Goal: Information Seeking & Learning: Check status

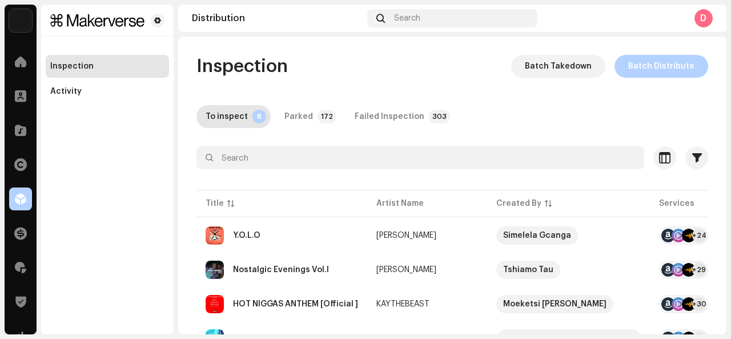
drag, startPoint x: 731, startPoint y: 130, endPoint x: 727, endPoint y: 155, distance: 25.4
click at [727, 155] on div "Makerverse Home Clients Catalog Rights Distribution Finance Royalties Trust & S…" at bounding box center [365, 169] width 731 height 339
drag, startPoint x: 729, startPoint y: 106, endPoint x: 724, endPoint y: 133, distance: 27.2
click at [724, 133] on div "Makerverse Home Clients Catalog Rights Distribution Finance Royalties Trust & S…" at bounding box center [365, 169] width 731 height 339
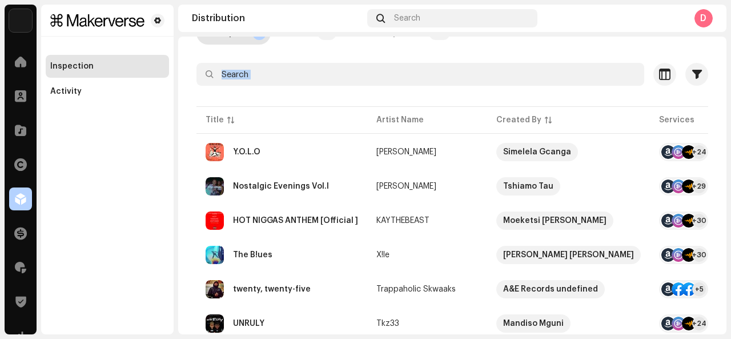
scroll to position [191, 0]
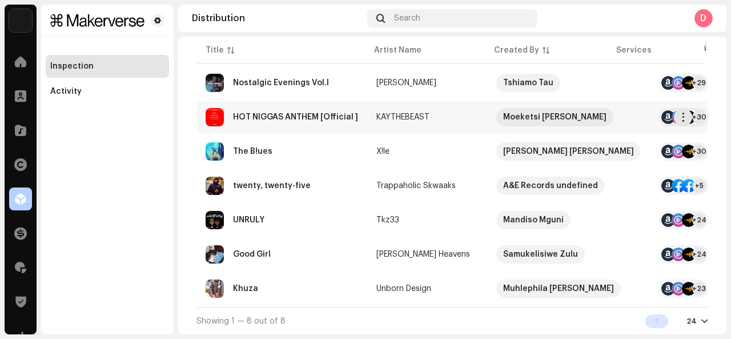
click at [339, 108] on div "HOT NIGGAS ANTHEM [Official ]" at bounding box center [282, 117] width 153 height 18
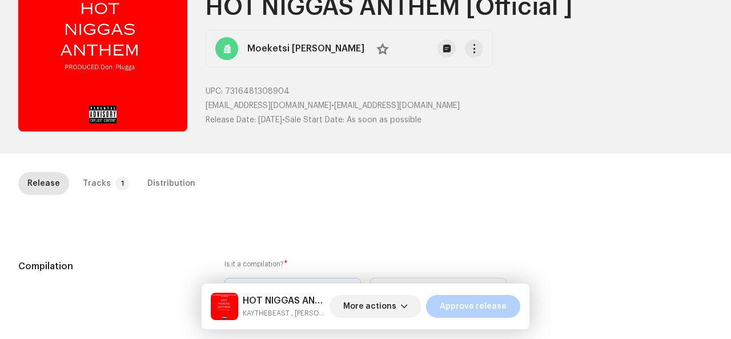
scroll to position [93, 0]
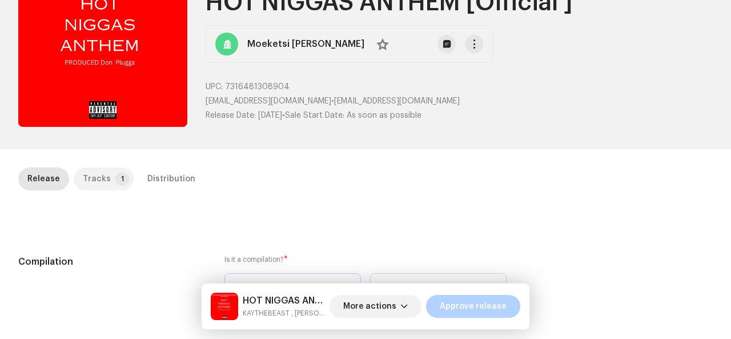
click at [102, 170] on div "Tracks" at bounding box center [97, 178] width 28 height 23
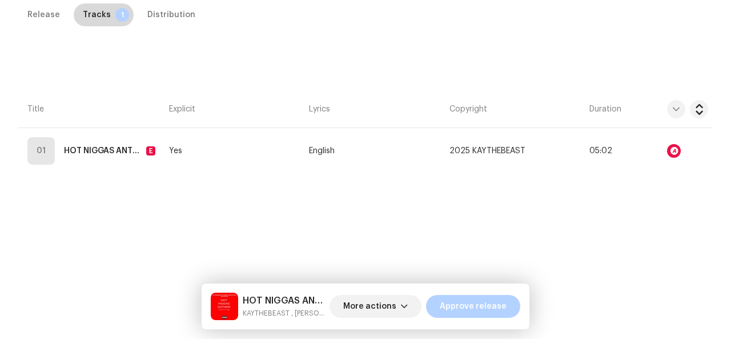
scroll to position [258, 0]
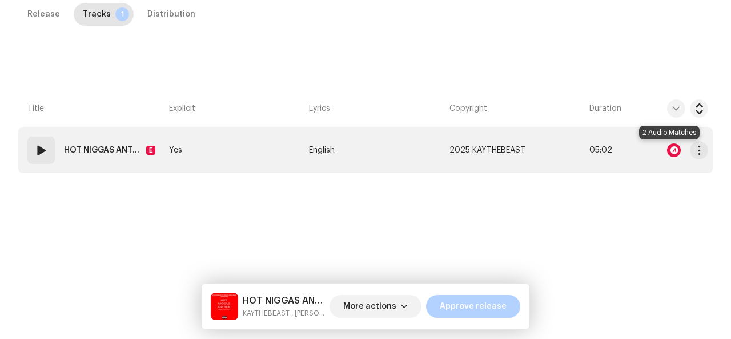
click at [668, 151] on div at bounding box center [674, 150] width 14 height 14
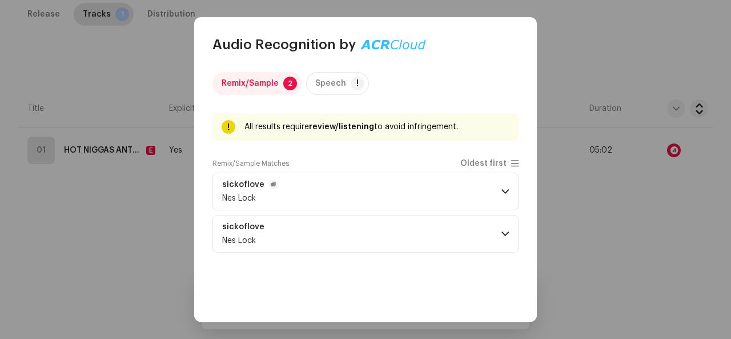
click at [423, 181] on p-accordion-header "sickoflove Nes Lock" at bounding box center [365, 191] width 306 height 38
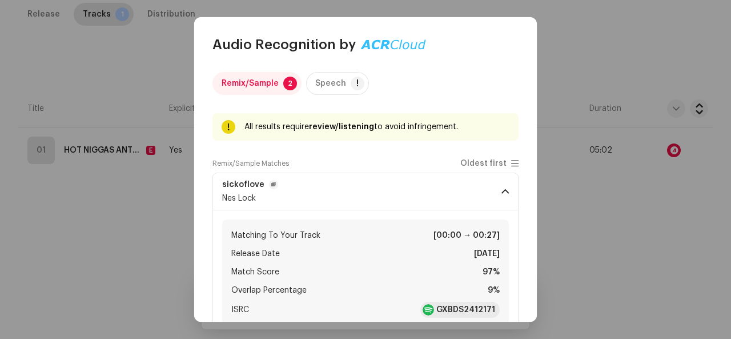
click at [423, 181] on p-accordion-header "sickoflove Nes Lock" at bounding box center [365, 191] width 306 height 38
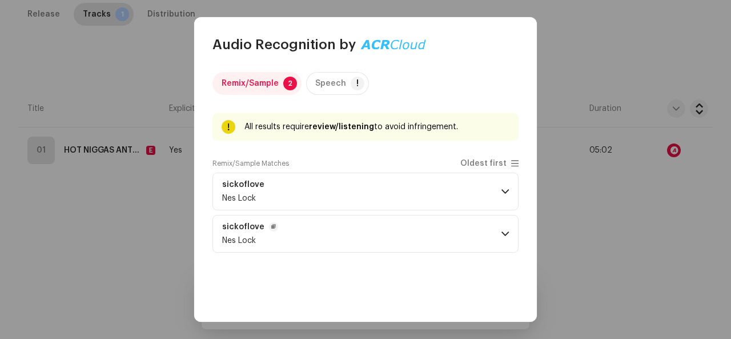
click at [353, 240] on p-accordion-header "sickoflove Nes Lock" at bounding box center [365, 234] width 306 height 38
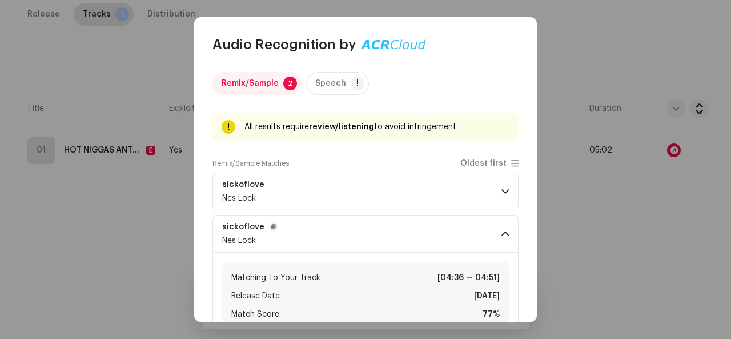
click at [353, 240] on p-accordion-header "sickoflove Nes Lock" at bounding box center [365, 234] width 306 height 38
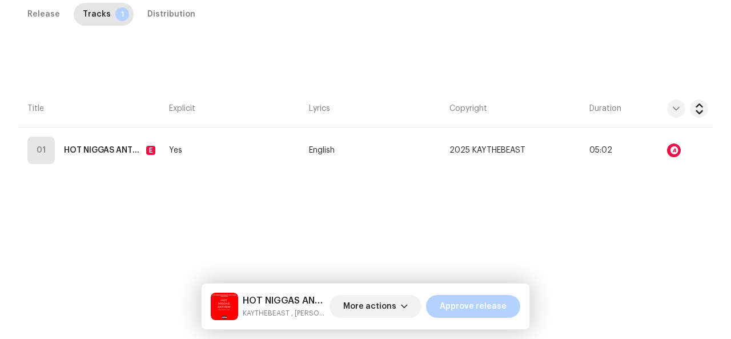
click at [79, 158] on div "Audio Recognition by Remix/Sample 2 Speech ! All results require review/listeni…" at bounding box center [365, 169] width 731 height 339
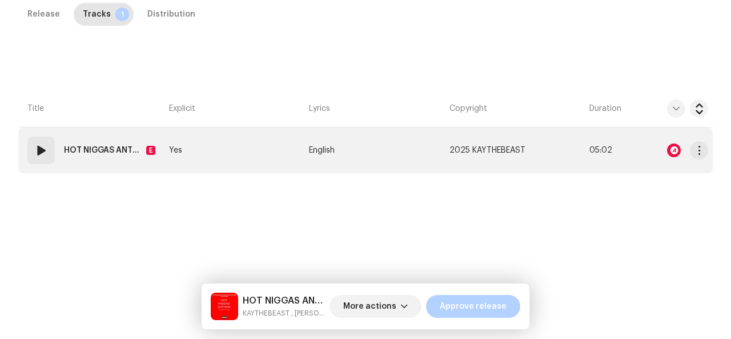
click at [103, 148] on strong "HOT NIGGAS ANTHEM (feat. Freazy Dez & Sum'a Draggaba ) [Official ]" at bounding box center [103, 150] width 78 height 23
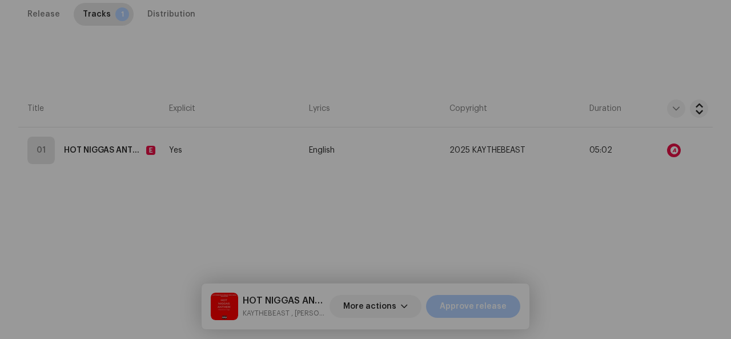
click at [50, 150] on div "Edit Track Metadata Track Title * HOT NIGGAS ANTHEM Track Version Official Loca…" at bounding box center [365, 169] width 731 height 339
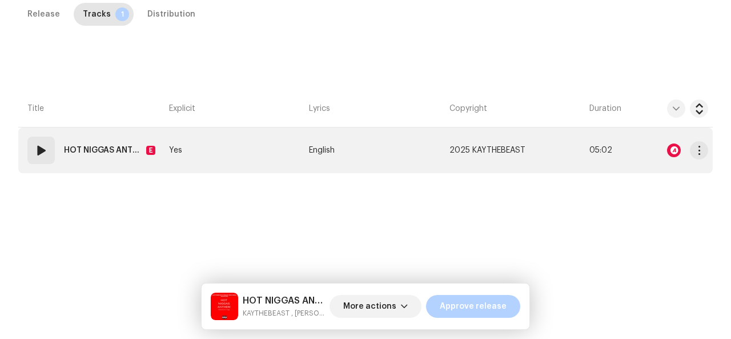
click at [39, 155] on span at bounding box center [41, 150] width 14 height 14
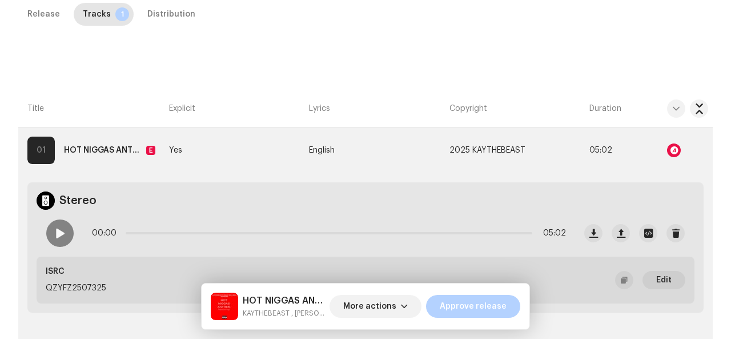
click at [89, 100] on th "Title" at bounding box center [91, 108] width 146 height 37
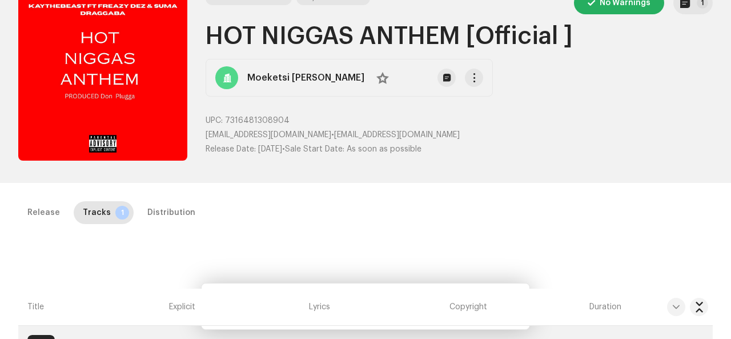
scroll to position [55, 0]
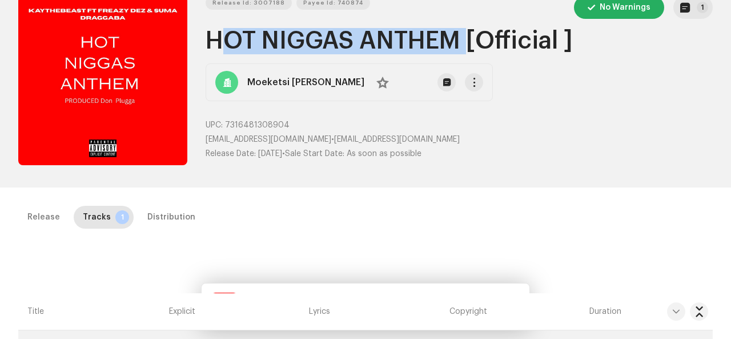
drag, startPoint x: 207, startPoint y: 29, endPoint x: 464, endPoint y: 41, distance: 257.3
click at [464, 41] on h1 "HOT NIGGAS ANTHEM [Official ]" at bounding box center [459, 41] width 507 height 26
click at [452, 47] on h1 "HOT NIGGAS ANTHEM [Official ]" at bounding box center [459, 41] width 507 height 26
drag, startPoint x: 207, startPoint y: 32, endPoint x: 455, endPoint y: 38, distance: 248.0
click at [455, 38] on h1 "HOT NIGGAS ANTHEM [Official ]" at bounding box center [459, 41] width 507 height 26
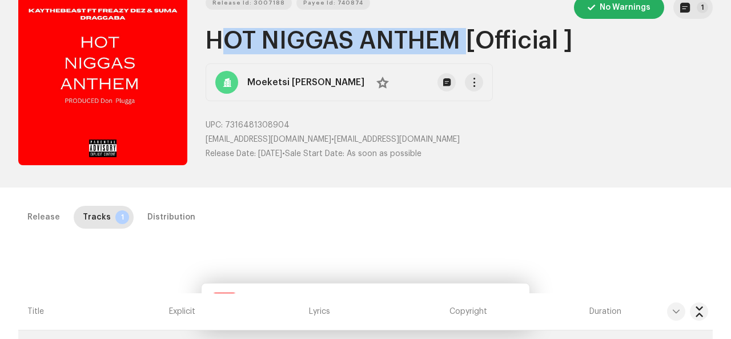
copy h1 "HOT NIGGAS ANTHEM"
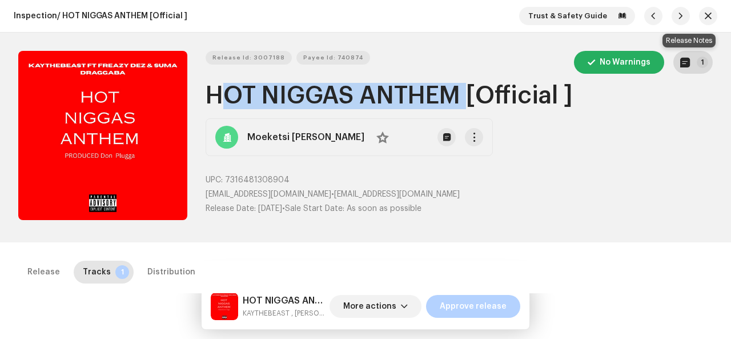
click at [689, 58] on button "1" at bounding box center [692, 62] width 39 height 23
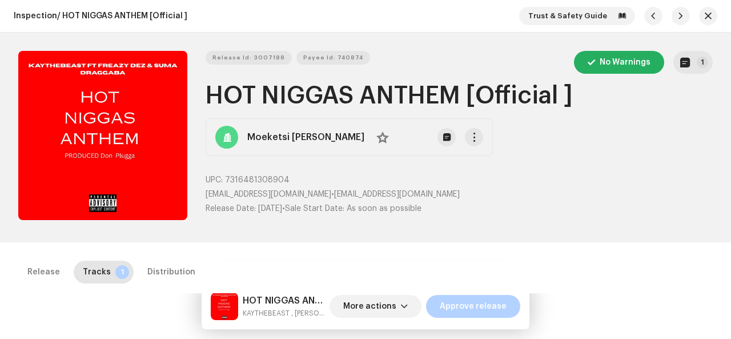
click at [630, 141] on div "Release notes Tyler Eliot Sep 19, 2025 AUTO NOTE - RELEASE PASSED INSPECTION Ap…" at bounding box center [365, 169] width 731 height 339
click at [219, 90] on h1 "HOT NIGGAS ANTHEM [Official ]" at bounding box center [459, 96] width 507 height 26
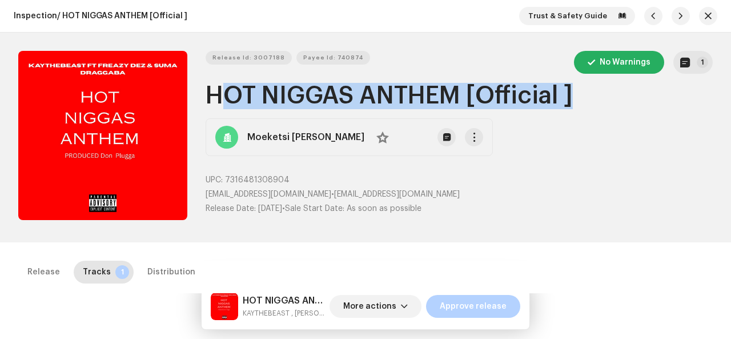
click at [219, 90] on h1 "HOT NIGGAS ANTHEM [Official ]" at bounding box center [459, 96] width 507 height 26
copy h1 "HOT NIGGAS ANTHEM [Official ]"
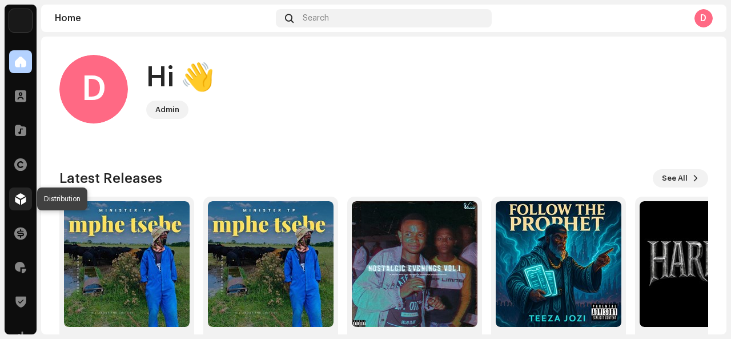
click at [18, 203] on span at bounding box center [20, 198] width 11 height 9
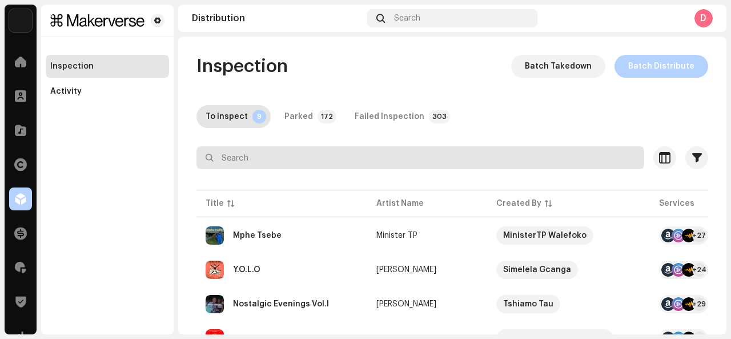
click at [223, 155] on input "text" at bounding box center [420, 157] width 448 height 23
paste input "HOT NIGGAS ANTHEM [Official ]"
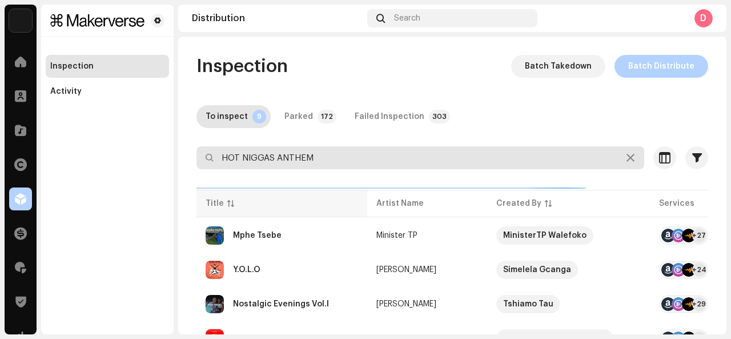
type input "HOT NIGGAS ANTHEM"
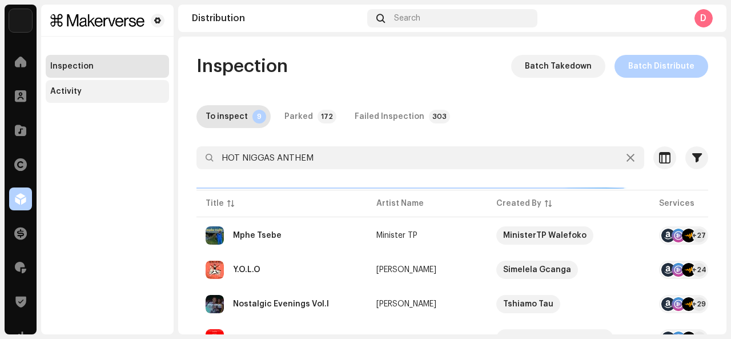
click at [97, 92] on div "Activity" at bounding box center [107, 91] width 114 height 9
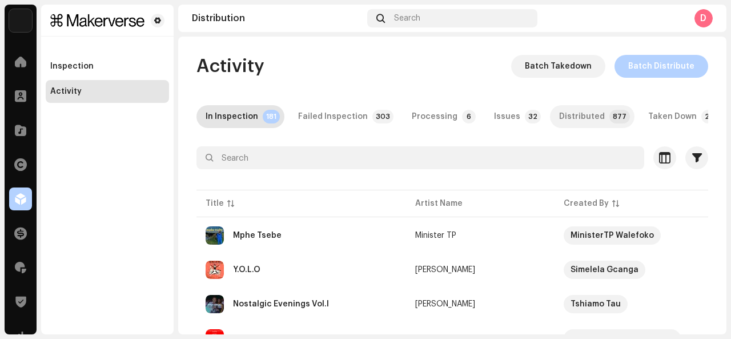
click at [561, 125] on div "Distributed" at bounding box center [582, 116] width 46 height 23
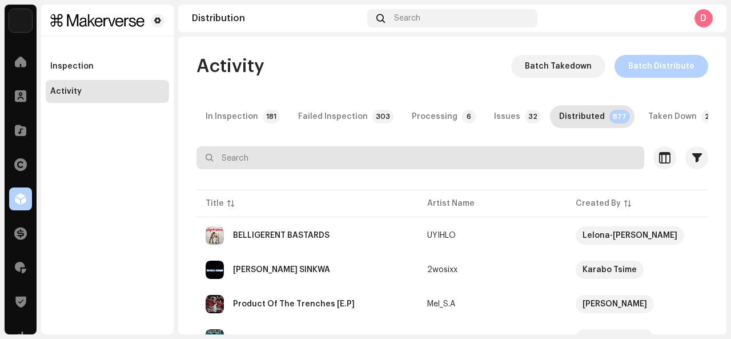
paste input "HOT NIGGAS ANTHEM [Official ]"
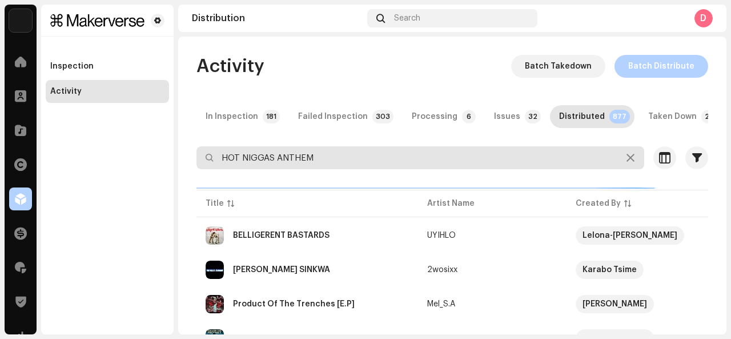
type input "HOT NIGGAS ANTHEM"
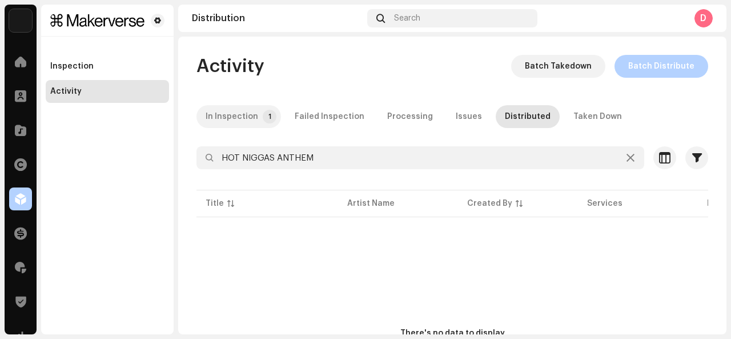
click at [248, 118] on div "In Inspection" at bounding box center [232, 116] width 53 height 23
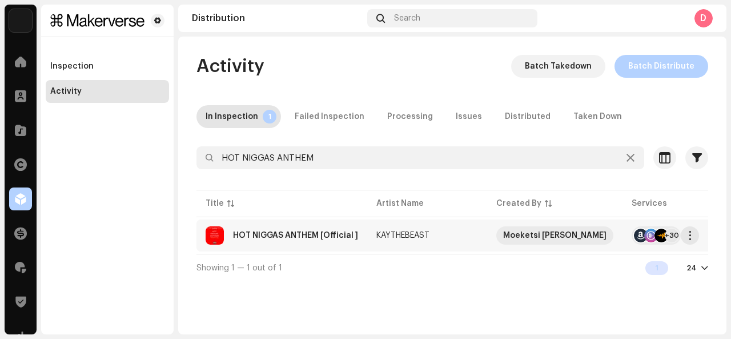
click at [460, 236] on re-a-table-link "KAYTHEBEAST" at bounding box center [427, 235] width 102 height 8
click at [677, 216] on div "HOT NIGGAS ANTHEM [Official ] KAYTHEBEAST Service Last Enqueued Last Delivered …" at bounding box center [365, 169] width 731 height 339
click at [692, 236] on span "button" at bounding box center [690, 235] width 9 height 9
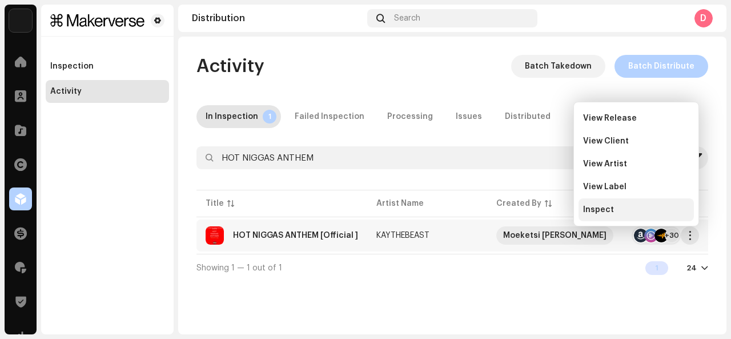
click at [589, 204] on div "Inspect" at bounding box center [636, 209] width 115 height 23
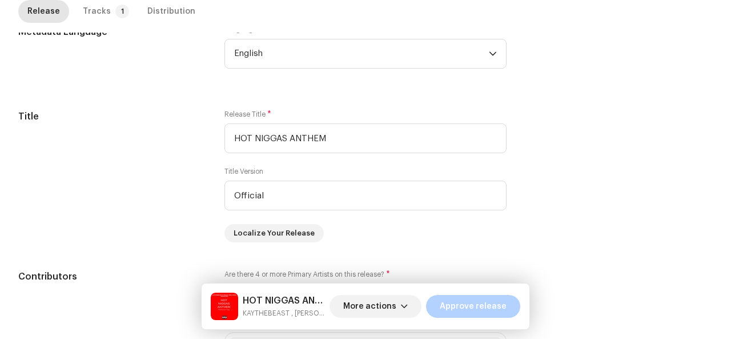
scroll to position [410, 0]
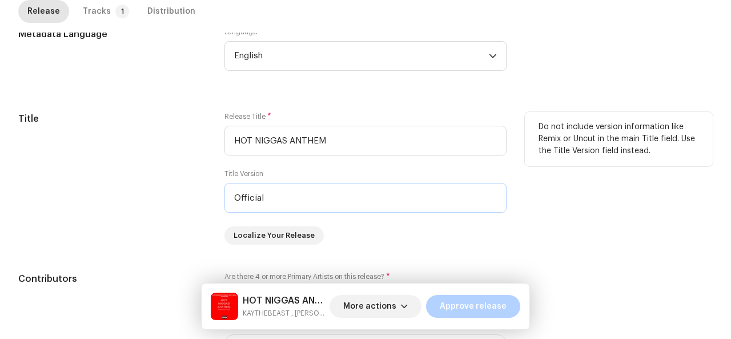
click at [411, 193] on input "Official" at bounding box center [365, 198] width 282 height 30
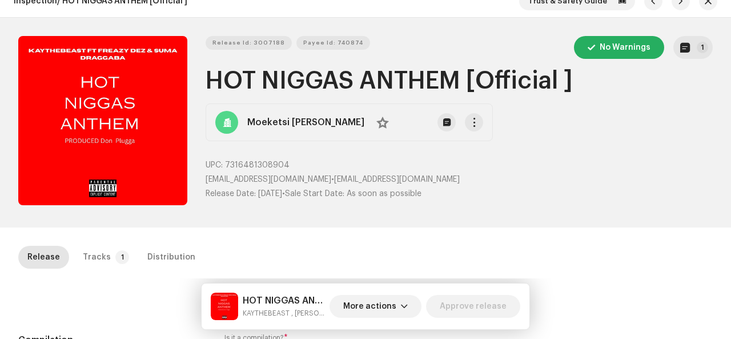
scroll to position [0, 0]
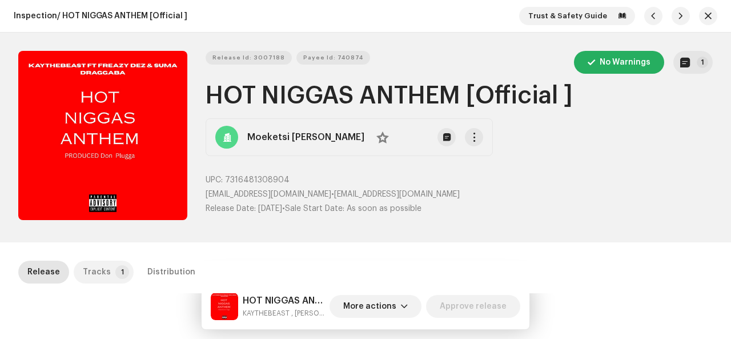
click at [102, 269] on div "Tracks" at bounding box center [97, 271] width 28 height 23
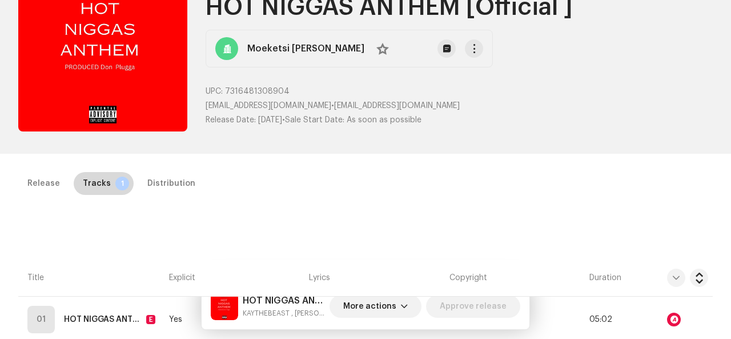
scroll to position [260, 0]
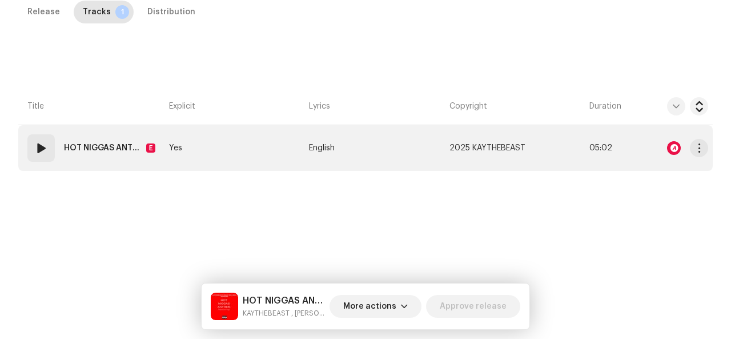
click at [96, 157] on strong "HOT NIGGAS ANTHEM (feat. Freazy Dez & Sum'a Draggaba ) [Official ]" at bounding box center [103, 148] width 78 height 23
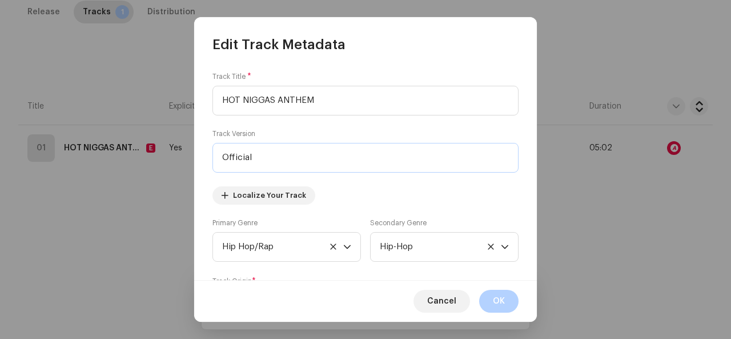
click at [268, 154] on input "Official" at bounding box center [365, 158] width 306 height 30
click at [496, 301] on span "OK" at bounding box center [499, 301] width 12 height 23
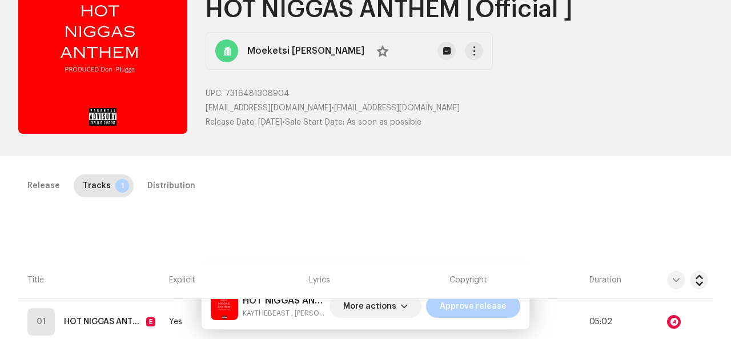
scroll to position [86, 0]
click at [165, 187] on div "Distribution" at bounding box center [171, 186] width 48 height 23
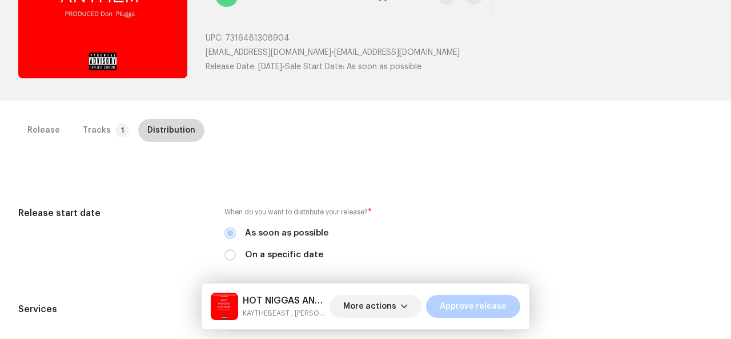
scroll to position [148, 0]
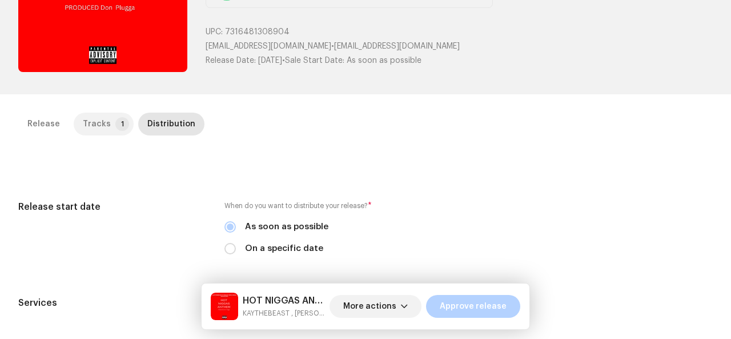
click at [90, 123] on div "Tracks" at bounding box center [97, 124] width 28 height 23
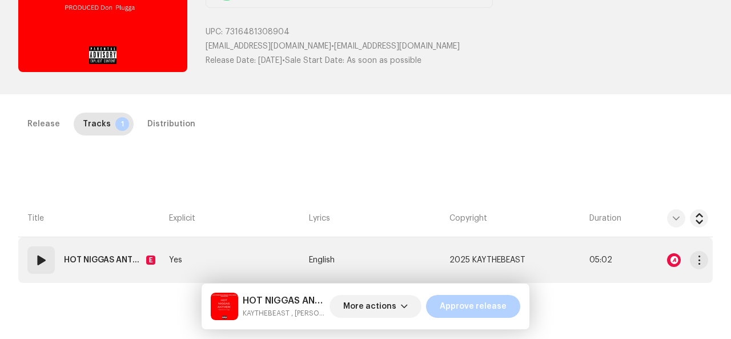
click at [93, 258] on strong "HOT NIGGAS ANTHEM (feat. Freazy Dez & Sum'a Draggaba )" at bounding box center [103, 259] width 78 height 23
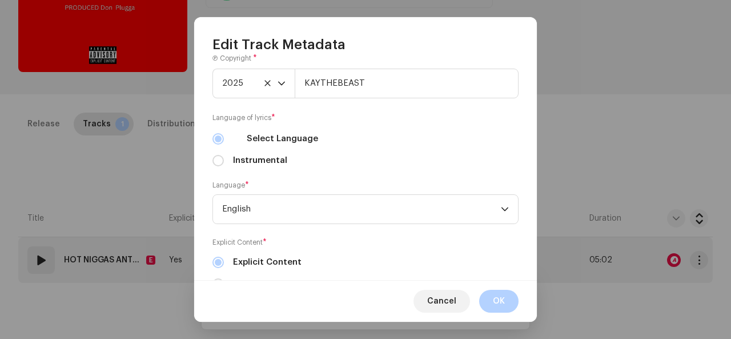
scroll to position [455, 0]
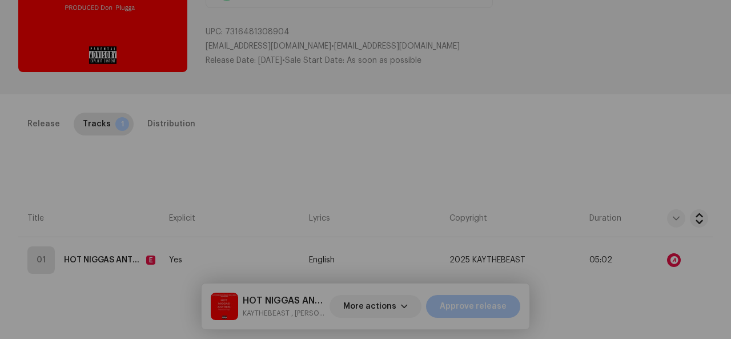
click at [639, 105] on div "Edit Track Metadata Track Title * HOT NIGGAS ANTHEM Track Version Localize Your…" at bounding box center [365, 169] width 731 height 339
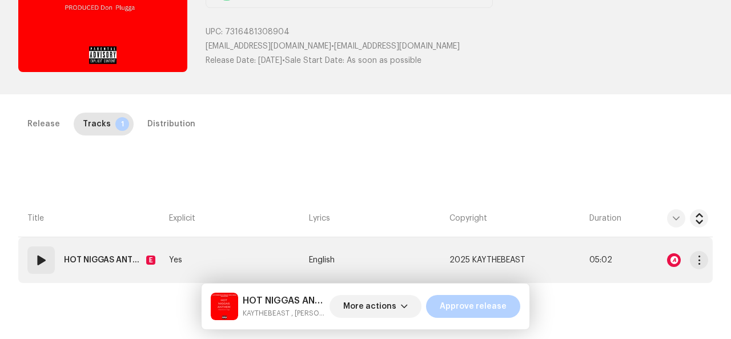
click at [183, 259] on td "Yes" at bounding box center [235, 260] width 140 height 46
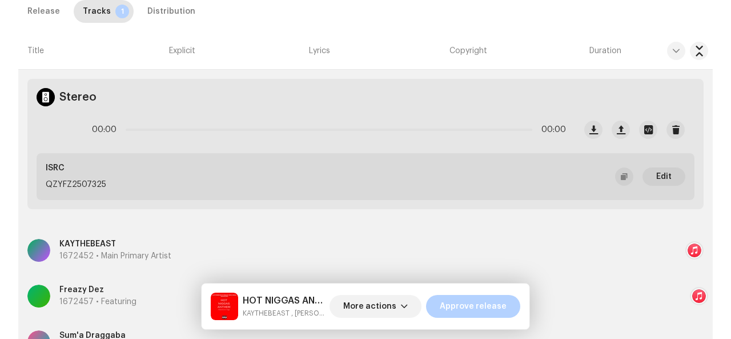
scroll to position [362, 0]
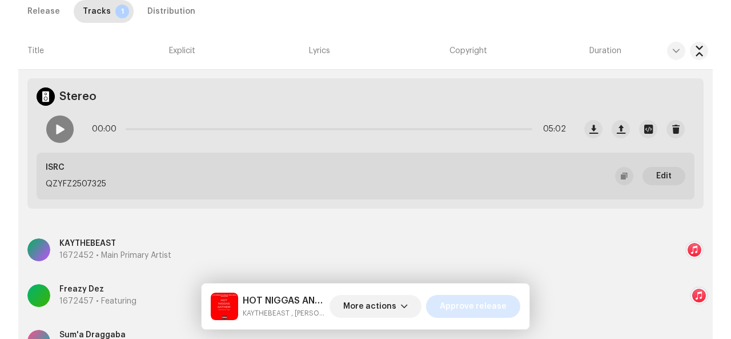
click at [471, 308] on span "Approve release" at bounding box center [473, 306] width 67 height 23
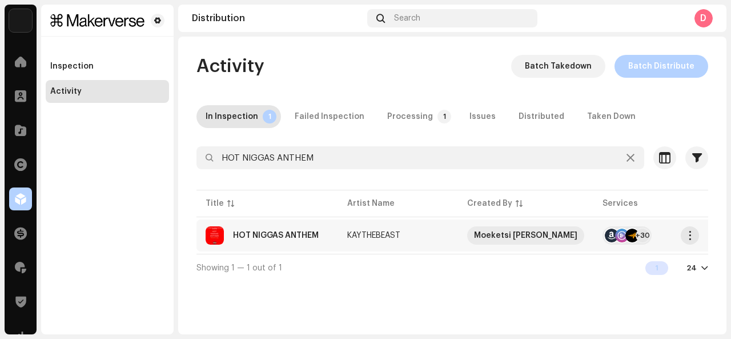
click at [378, 229] on td "KAYTHEBEAST" at bounding box center [398, 235] width 120 height 32
click at [679, 82] on div "HOT NIGGAS ANTHEM KAYTHEBEAST Service Last Enqueued Last Delivered Status Amazo…" at bounding box center [365, 169] width 731 height 339
click at [391, 119] on div "Processing" at bounding box center [410, 116] width 46 height 23
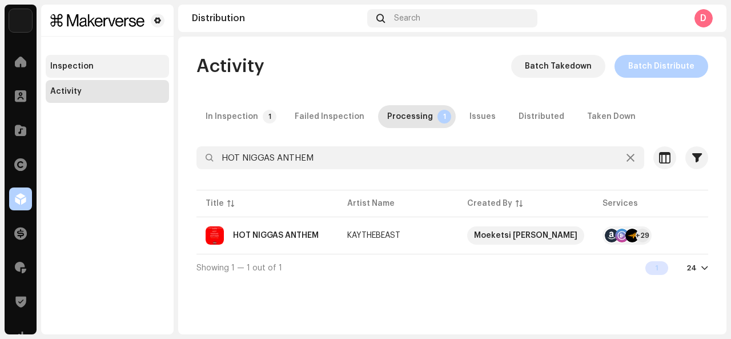
click at [54, 65] on div "Inspection" at bounding box center [71, 66] width 43 height 9
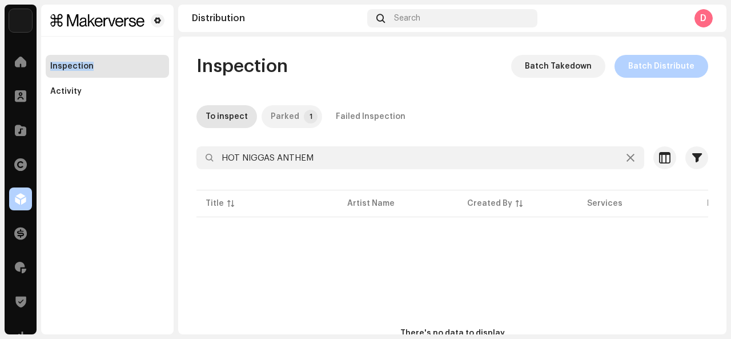
click at [296, 116] on p-tab "Parked 1" at bounding box center [292, 116] width 61 height 23
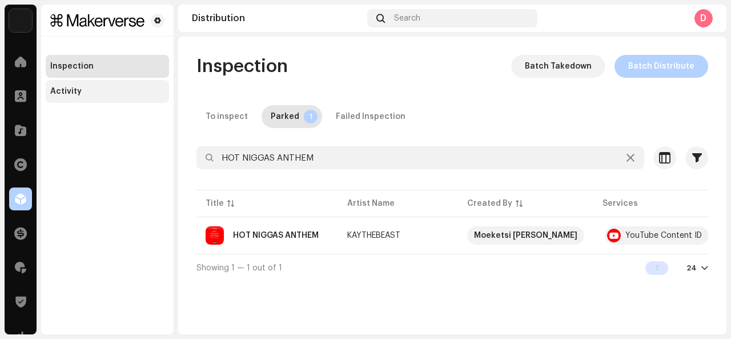
click at [81, 97] on div "Activity" at bounding box center [107, 91] width 123 height 23
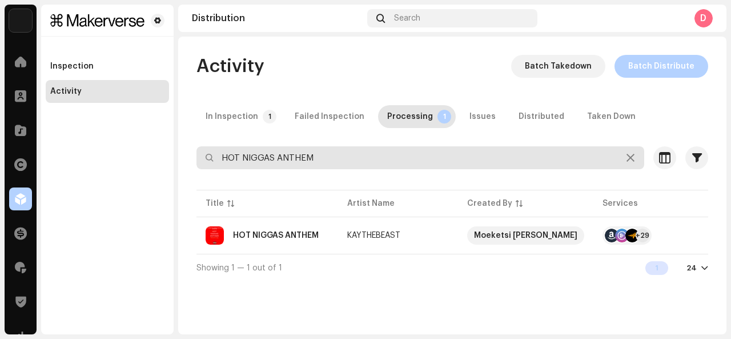
click at [310, 166] on input "HOT NIGGAS ANTHEM" at bounding box center [420, 157] width 448 height 23
click at [311, 166] on input "HOT NIGGAS ANTHEM" at bounding box center [420, 157] width 448 height 23
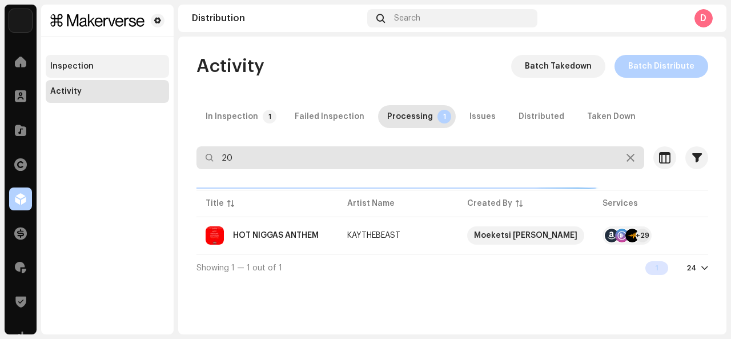
type input "20"
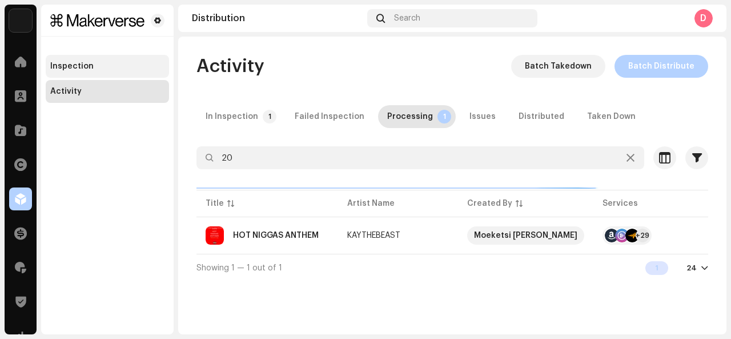
click at [106, 60] on div "Inspection" at bounding box center [107, 66] width 123 height 23
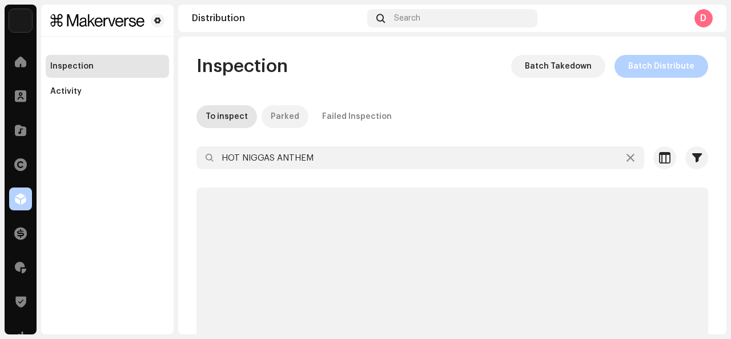
click at [282, 113] on div "Parked" at bounding box center [285, 116] width 29 height 23
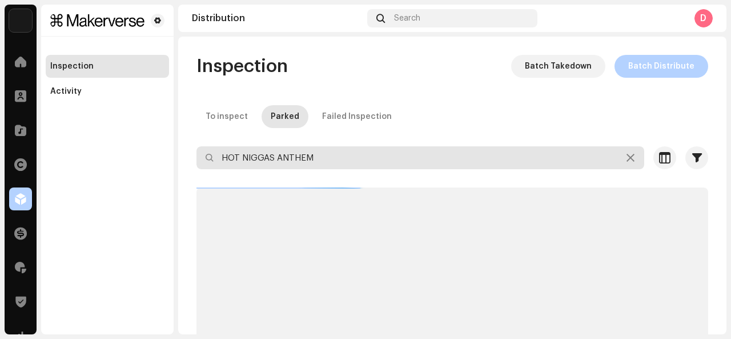
click at [310, 157] on input "HOT NIGGAS ANTHEM" at bounding box center [420, 157] width 448 height 23
type input "2025"
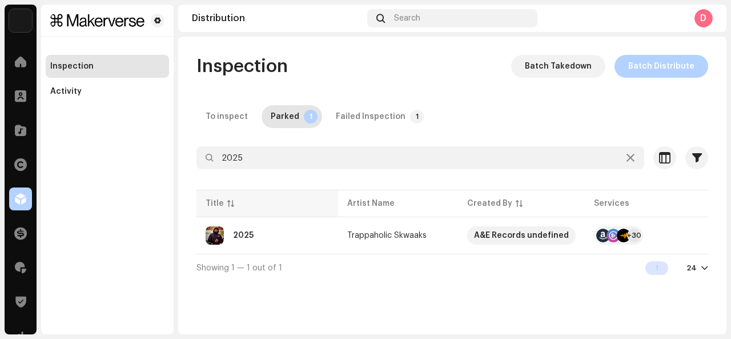
click at [294, 209] on th "Title" at bounding box center [267, 203] width 142 height 27
click at [293, 231] on div "2025" at bounding box center [267, 235] width 123 height 18
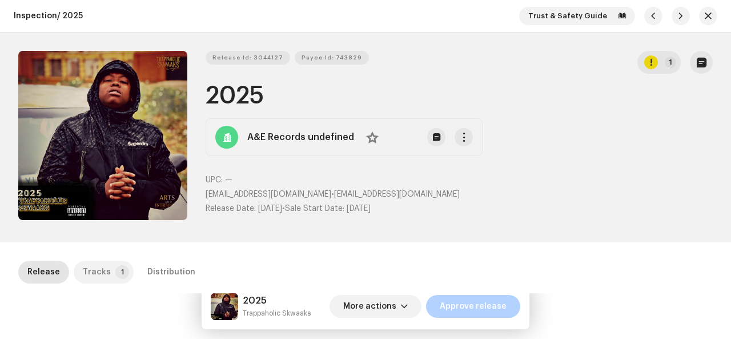
click at [115, 271] on p-badge "1" at bounding box center [122, 272] width 14 height 14
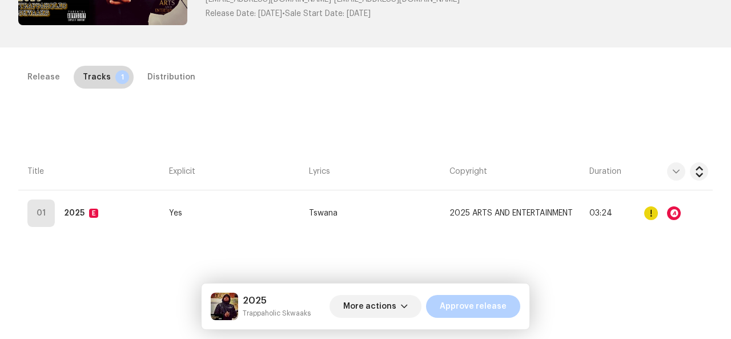
scroll to position [199, 0]
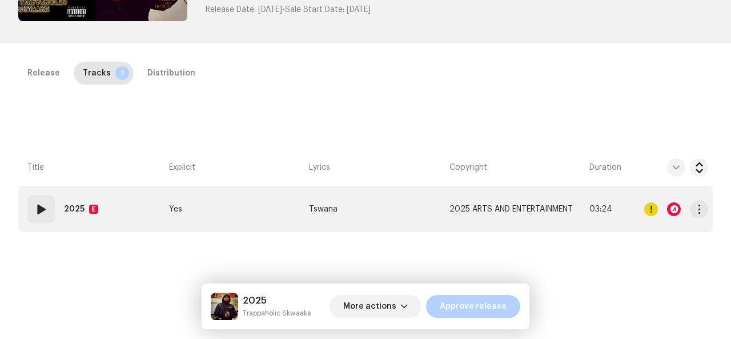
click at [65, 221] on div "01 2025 E" at bounding box center [64, 208] width 75 height 27
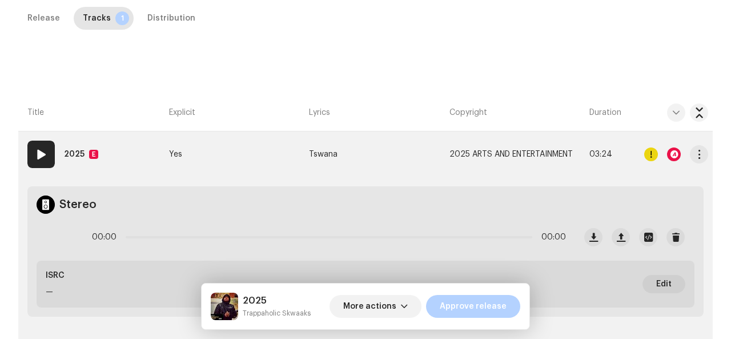
scroll to position [254, 0]
click at [80, 151] on strong "2025" at bounding box center [74, 154] width 21 height 23
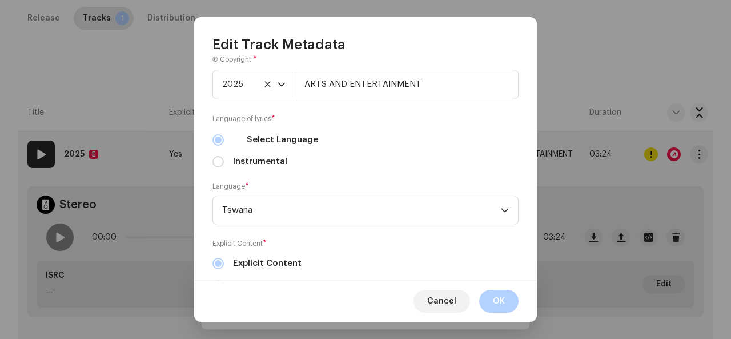
scroll to position [455, 0]
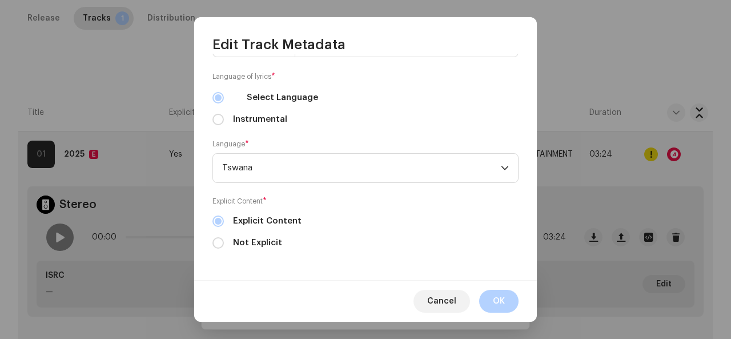
drag, startPoint x: 491, startPoint y: 299, endPoint x: 597, endPoint y: 109, distance: 217.9
click at [597, 109] on div "Edit Track Metadata Track Title * 2025 Track Version Localize Your Track Primar…" at bounding box center [365, 169] width 731 height 339
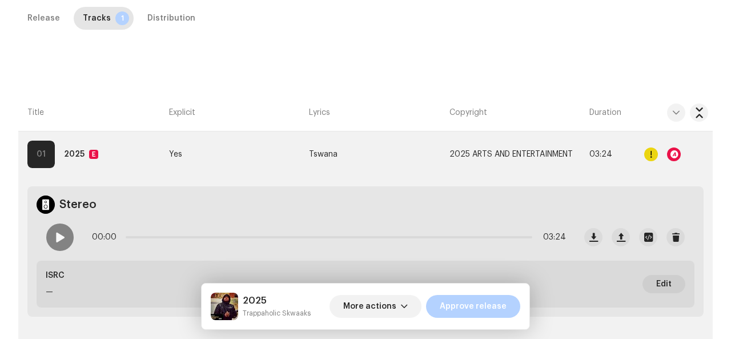
click at [573, 99] on div "Edit Track Metadata Track Title * 2025 Track Version Localize Your Track Primar…" at bounding box center [365, 169] width 731 height 339
click at [647, 153] on div at bounding box center [651, 154] width 14 height 14
drag, startPoint x: 689, startPoint y: 172, endPoint x: 675, endPoint y: 155, distance: 22.7
click at [675, 155] on div at bounding box center [674, 154] width 14 height 14
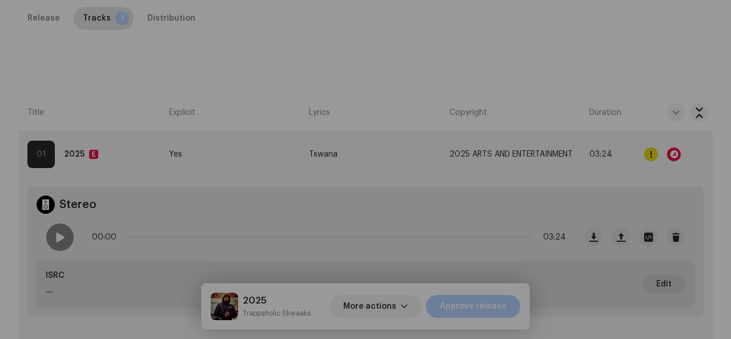
click at [673, 115] on div "Audio Recognition by Remix/Sample 249 Cover Song 5 All results require review/l…" at bounding box center [365, 169] width 731 height 339
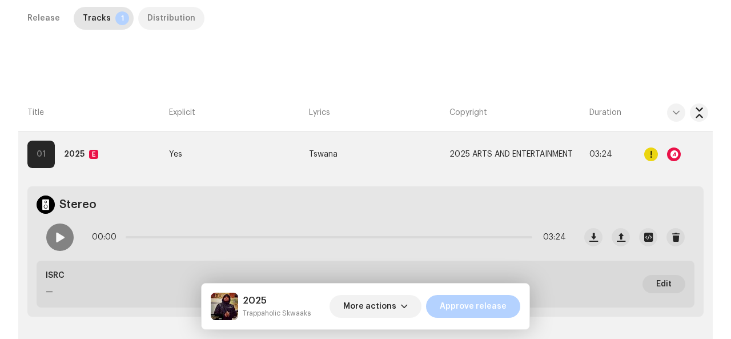
click at [155, 24] on div "Distribution" at bounding box center [171, 18] width 48 height 23
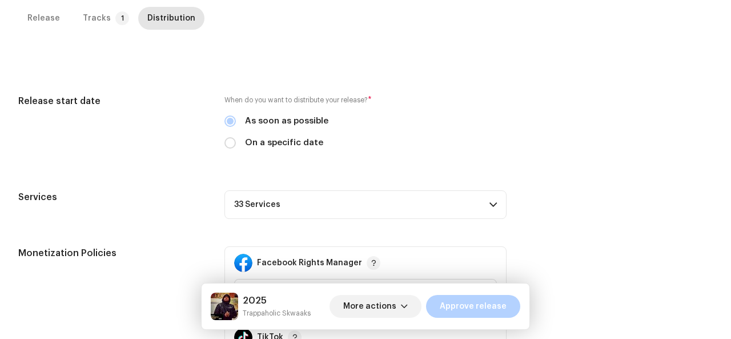
click at [227, 213] on p-accordion-header "33 Services" at bounding box center [365, 204] width 282 height 29
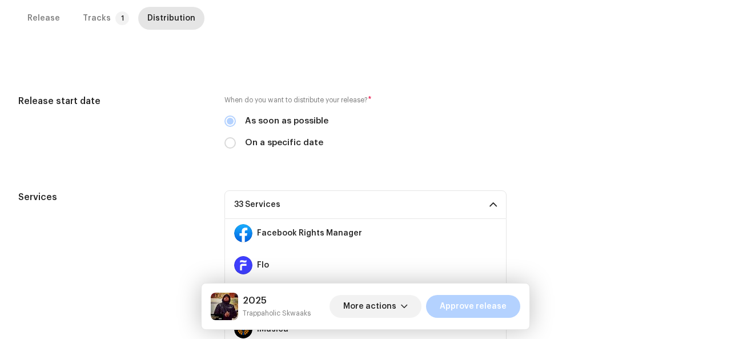
scroll to position [262, 0]
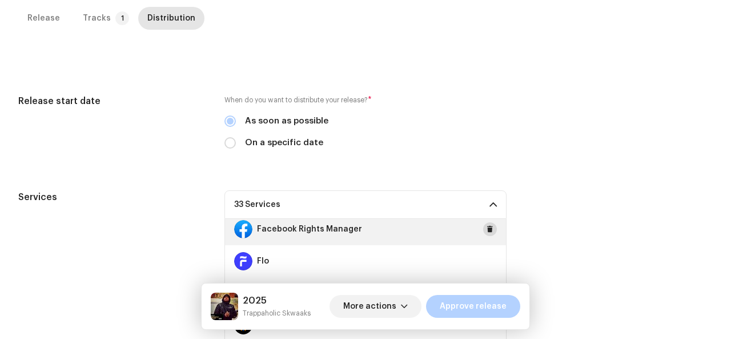
click at [487, 230] on span at bounding box center [490, 228] width 7 height 9
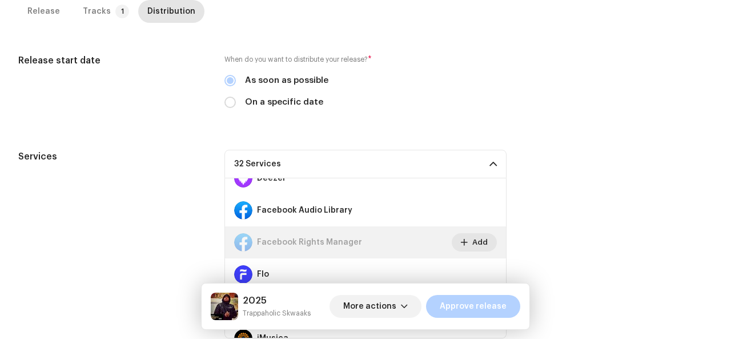
scroll to position [198, 0]
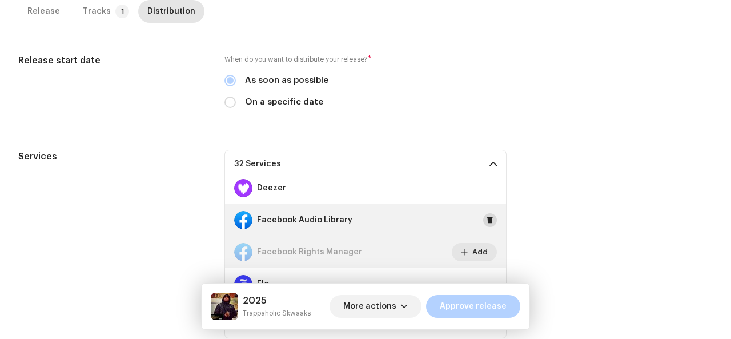
click at [487, 221] on span at bounding box center [490, 219] width 7 height 9
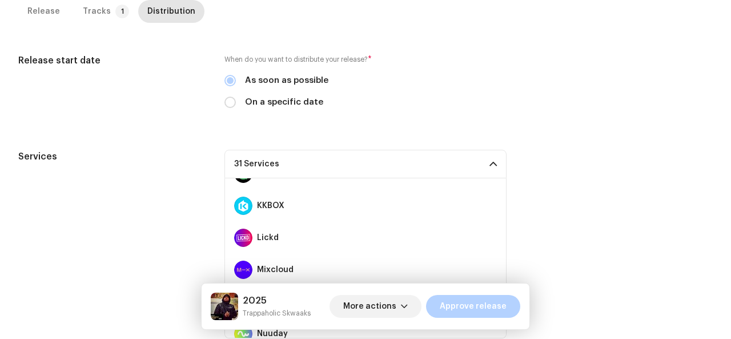
scroll to position [508, 0]
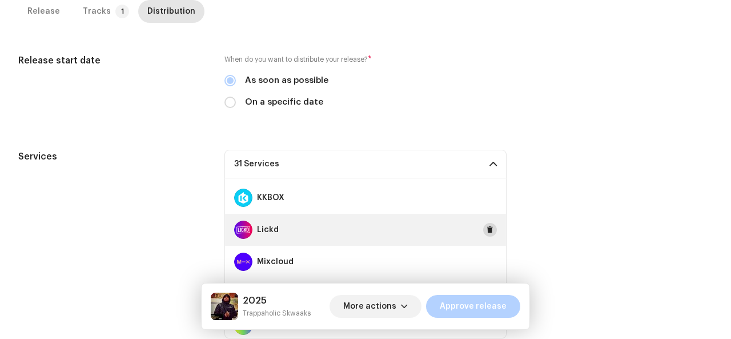
click at [487, 228] on span at bounding box center [490, 229] width 7 height 9
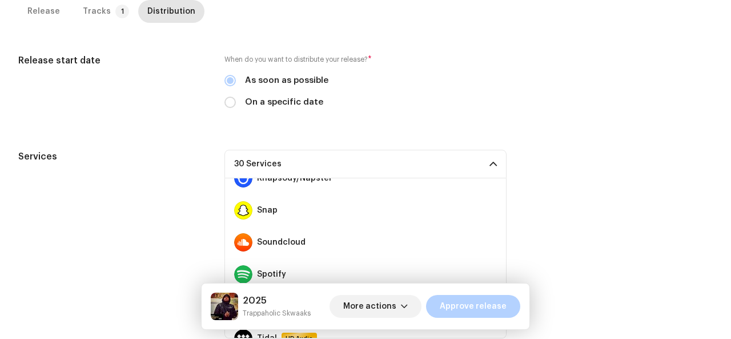
scroll to position [753, 0]
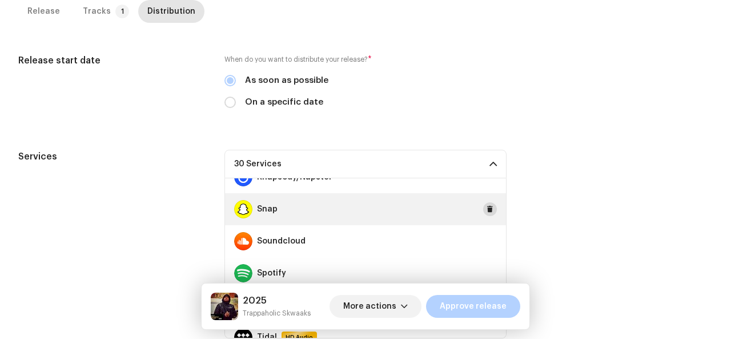
click at [487, 207] on span at bounding box center [490, 208] width 7 height 9
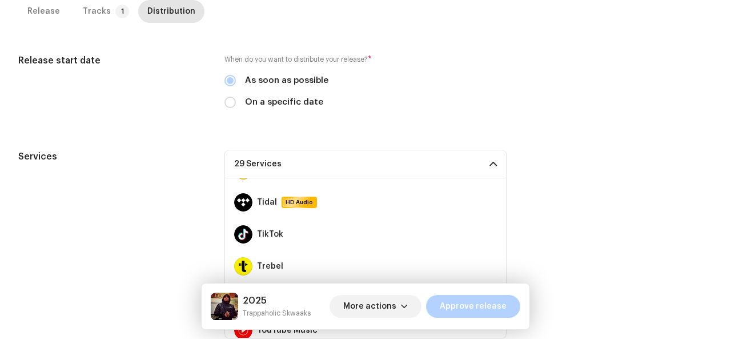
scroll to position [896, 0]
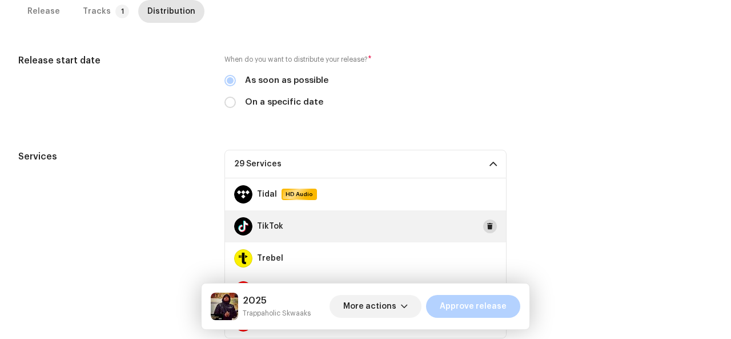
click at [483, 230] on button at bounding box center [490, 226] width 14 height 14
click at [615, 272] on div "Services 28 Services Amazon HD Audio Anghami Audiomack Audius AWA Boomplay Deez…" at bounding box center [365, 244] width 695 height 188
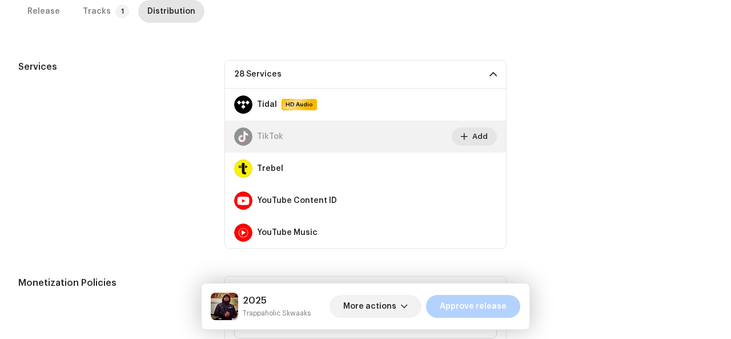
scroll to position [384, 0]
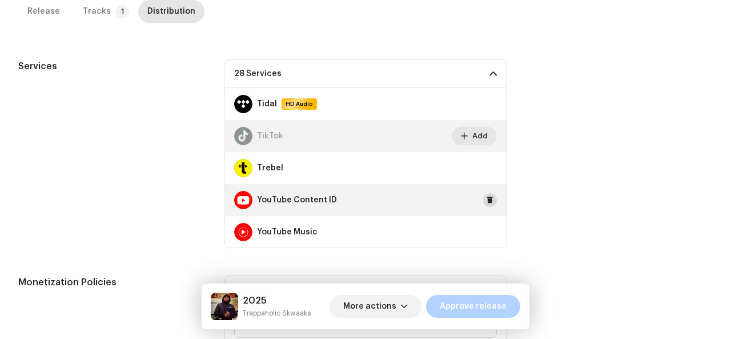
click at [487, 200] on span at bounding box center [490, 199] width 7 height 9
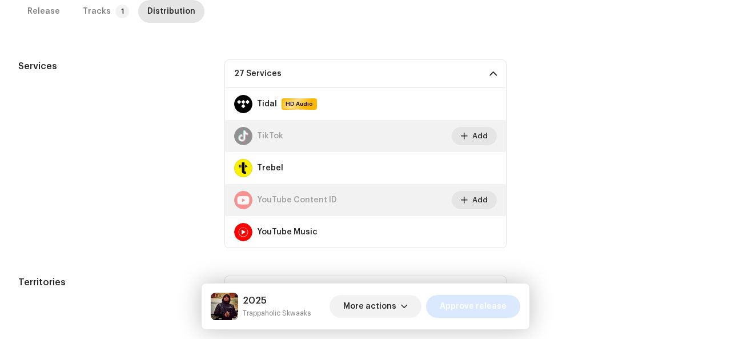
scroll to position [431, 0]
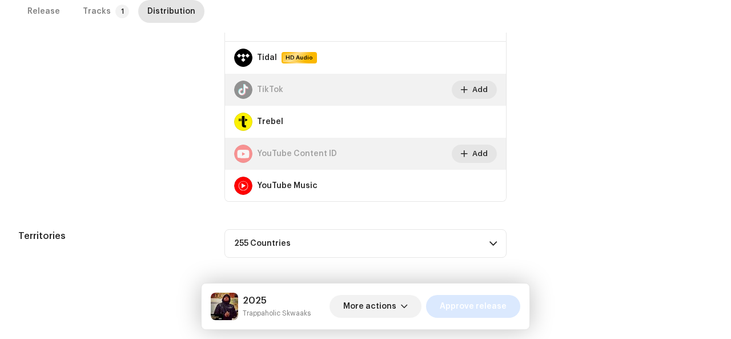
click at [459, 299] on span "Approve release" at bounding box center [473, 306] width 67 height 23
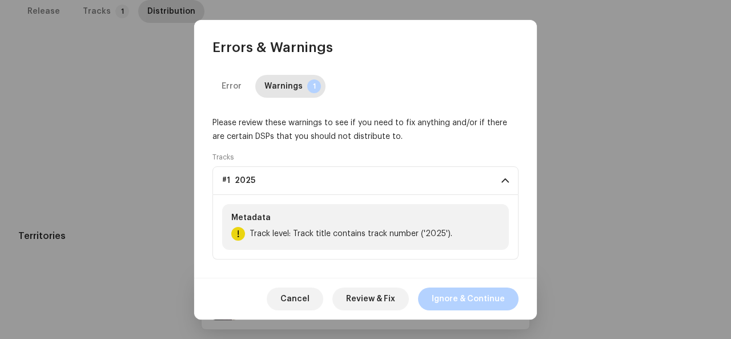
click at [459, 299] on span "Ignore & Continue" at bounding box center [468, 298] width 73 height 23
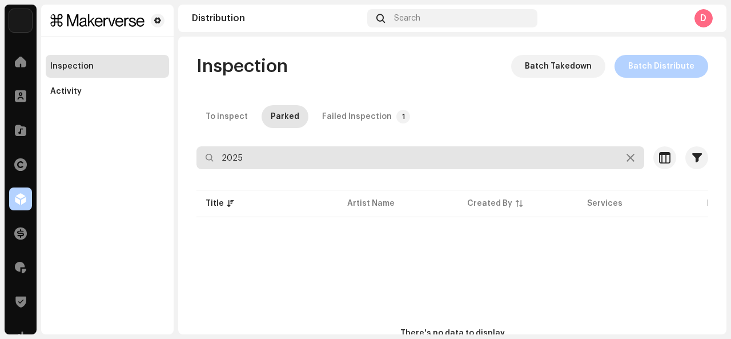
click at [271, 162] on input "2025" at bounding box center [420, 157] width 448 height 23
type input "twenty, twenty-five"
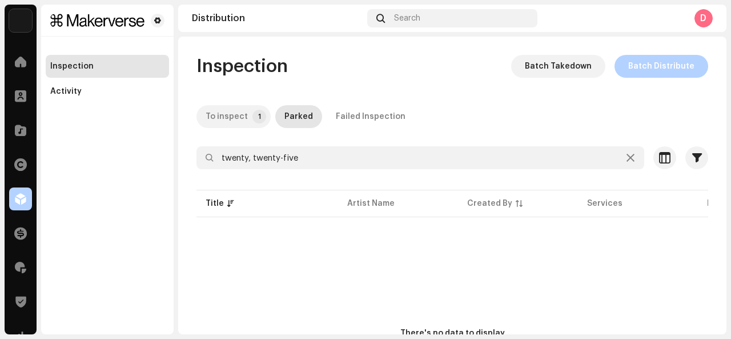
click at [241, 118] on div "To inspect" at bounding box center [227, 116] width 42 height 23
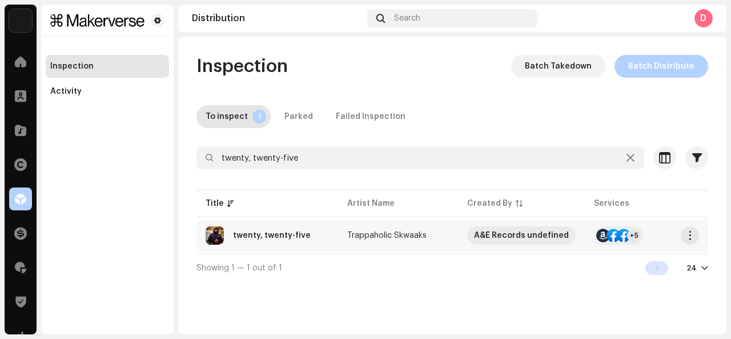
click at [244, 235] on div "twenty, twenty-five" at bounding box center [272, 235] width 78 height 8
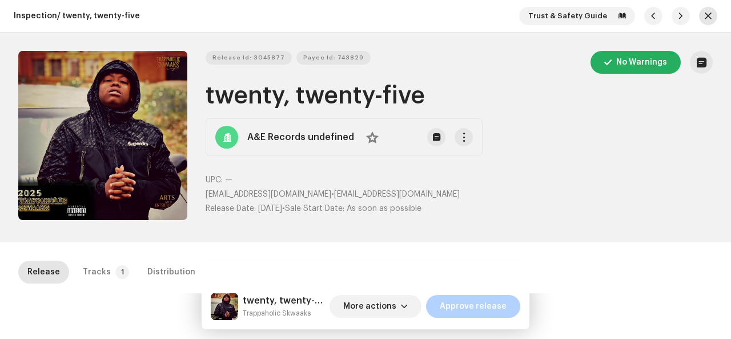
click at [709, 17] on button "button" at bounding box center [708, 16] width 18 height 18
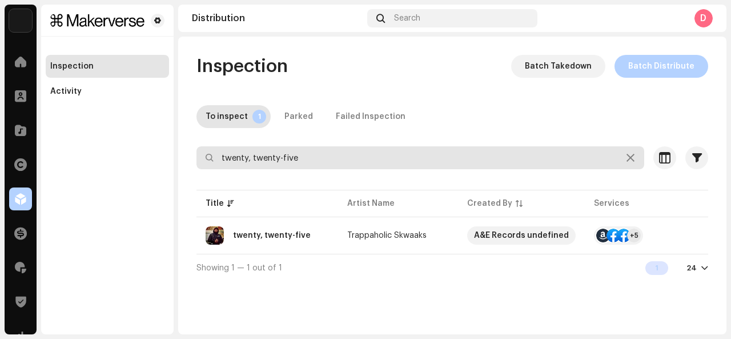
click at [484, 149] on input "twenty, twenty-five" at bounding box center [420, 157] width 448 height 23
type input "Cheat Code"
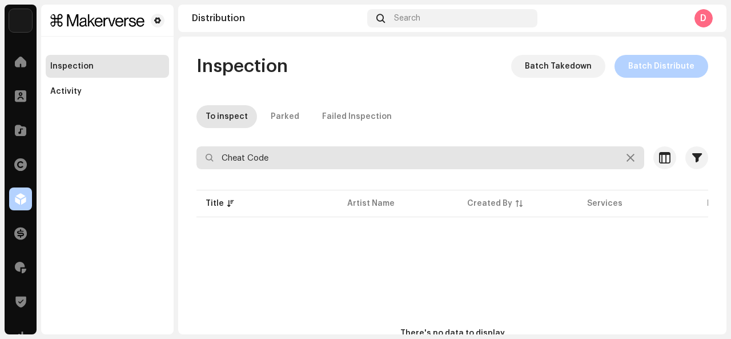
click at [321, 154] on input "Cheat Code" at bounding box center [420, 157] width 448 height 23
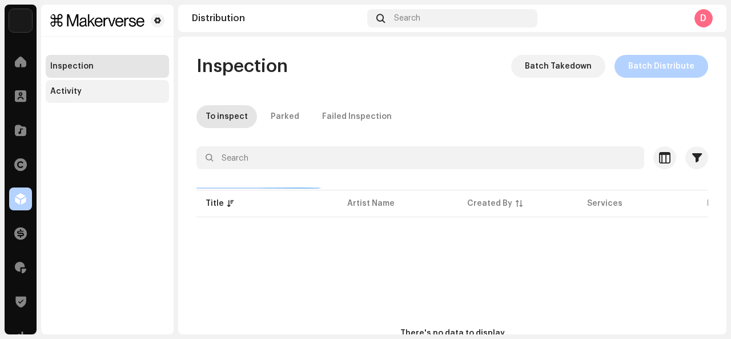
click at [125, 86] on div "Activity" at bounding box center [107, 91] width 123 height 23
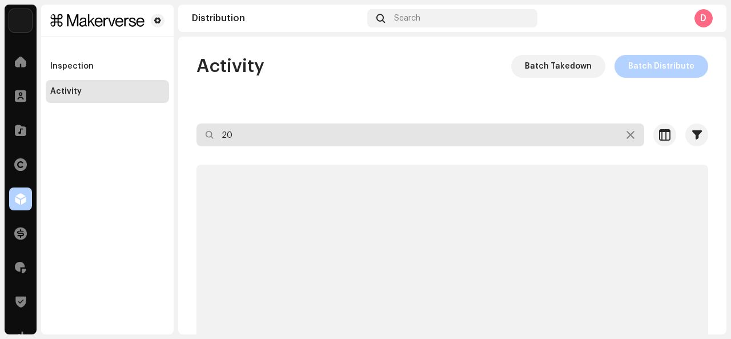
click at [259, 142] on div "Activity Batch Takedown Batch Distribute 20 Selected 0 Select all Options Filte…" at bounding box center [452, 230] width 548 height 350
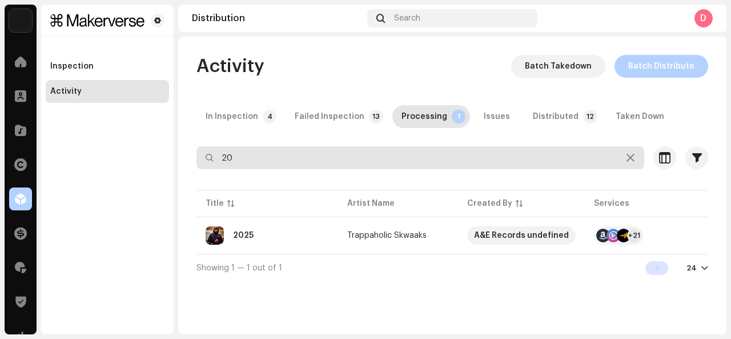
click at [259, 142] on div "Activity Batch Takedown Batch Distribute In Inspection 4 Failed Inspection 13 P…" at bounding box center [452, 168] width 548 height 226
click at [260, 166] on input "20" at bounding box center [420, 157] width 448 height 23
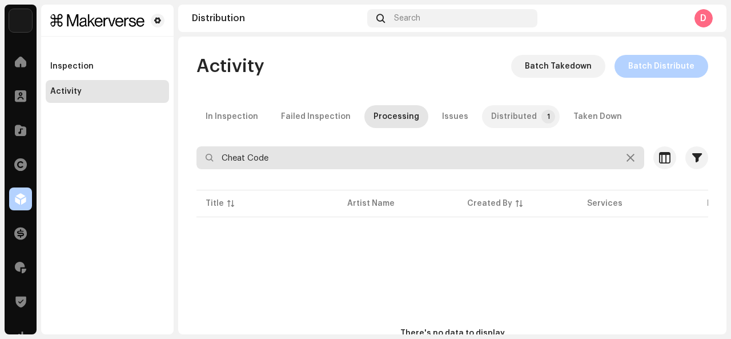
type input "Cheat Code"
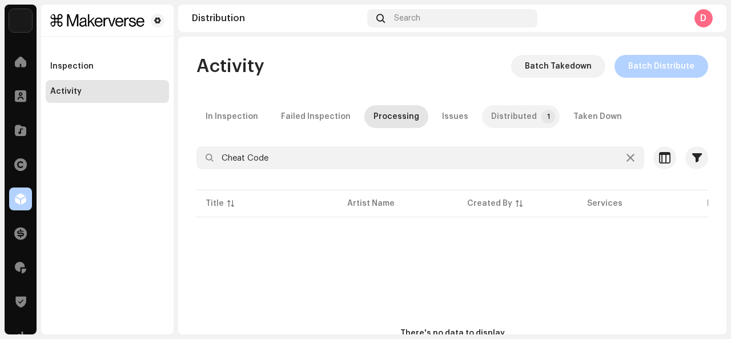
click at [513, 119] on div "Distributed" at bounding box center [514, 116] width 46 height 23
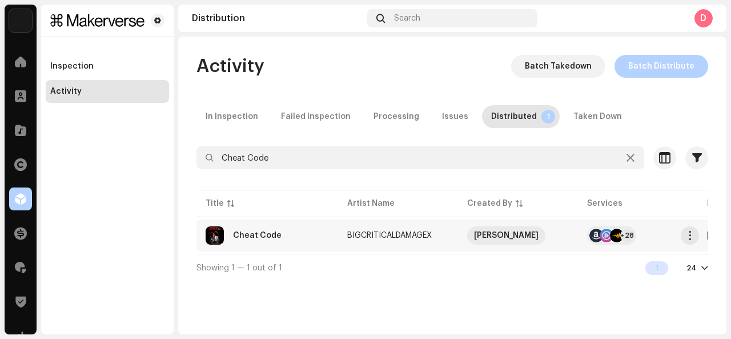
click at [593, 245] on td "+28" at bounding box center [638, 235] width 120 height 32
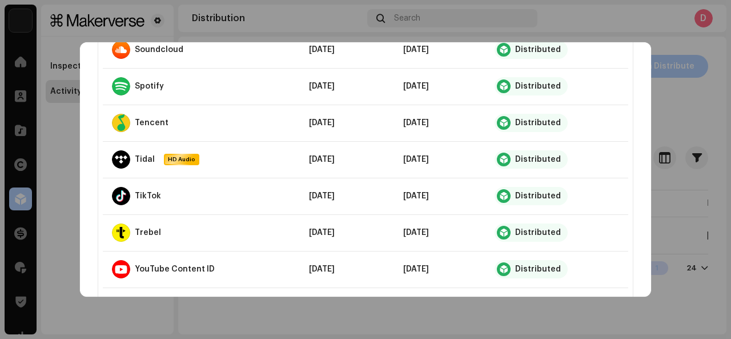
scroll to position [1061, 0]
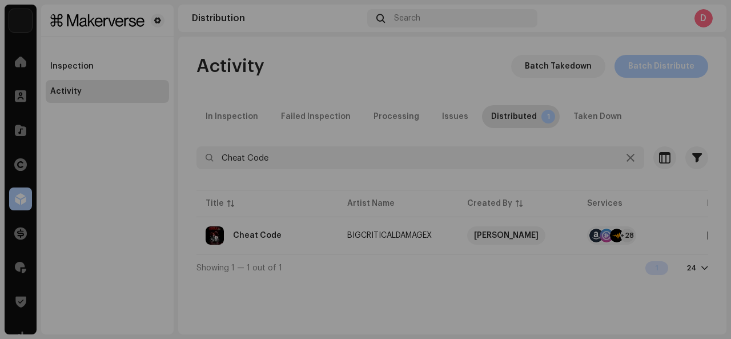
click at [680, 110] on div "Cheat Code BIGCRITICALDAMAGEX Service Last Enqueued Last Delivered Status Amazo…" at bounding box center [365, 169] width 731 height 339
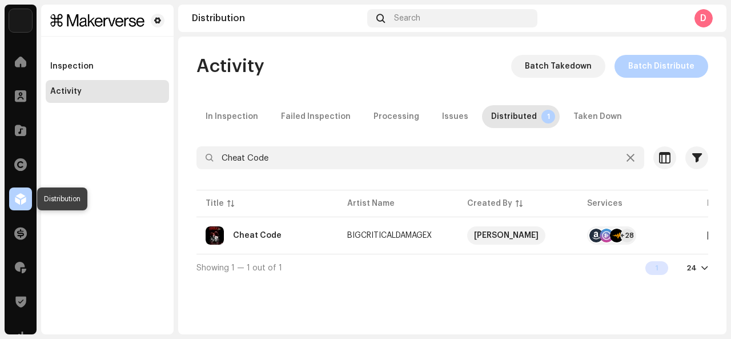
click at [15, 196] on span at bounding box center [20, 198] width 11 height 9
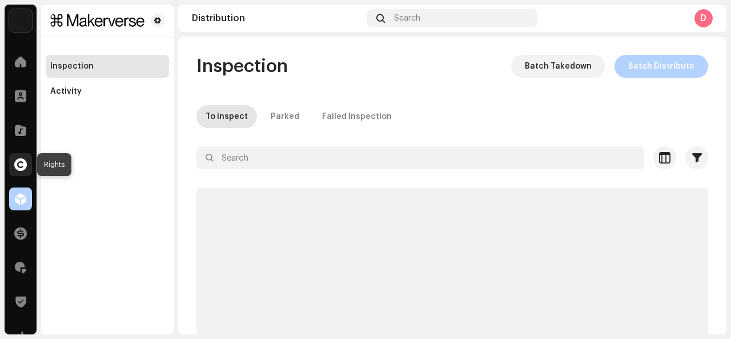
click at [19, 165] on span at bounding box center [20, 164] width 13 height 9
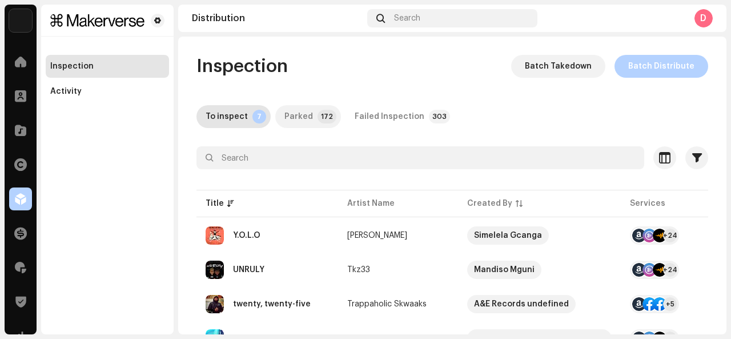
click at [322, 120] on p-badge "172" at bounding box center [327, 117] width 19 height 14
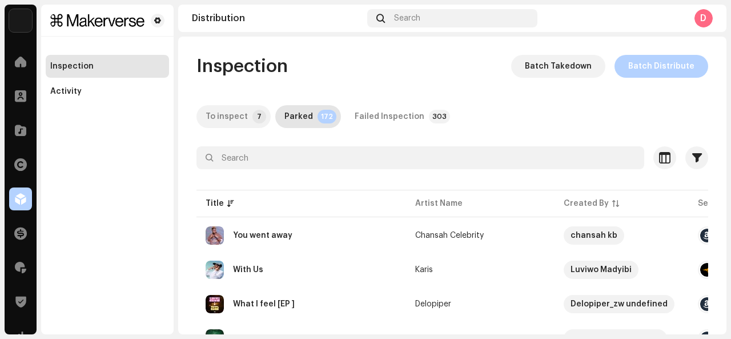
click at [228, 127] on div "To inspect" at bounding box center [227, 116] width 42 height 23
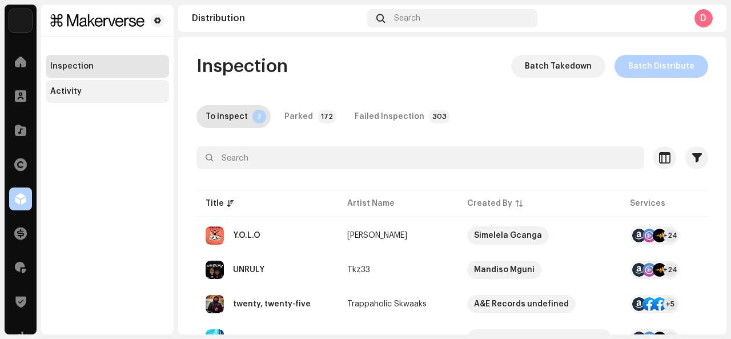
click at [150, 97] on div "Activity" at bounding box center [107, 91] width 123 height 23
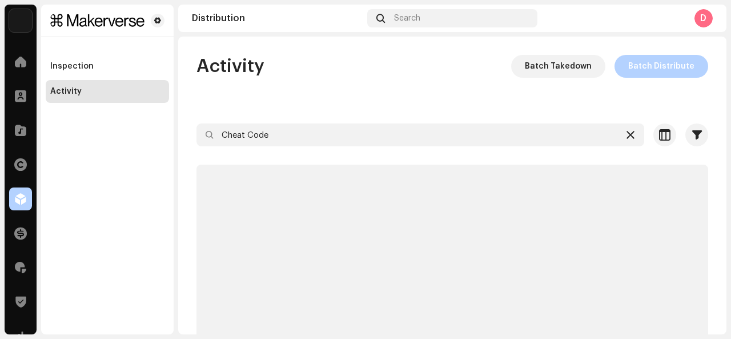
click at [627, 132] on icon at bounding box center [631, 134] width 8 height 9
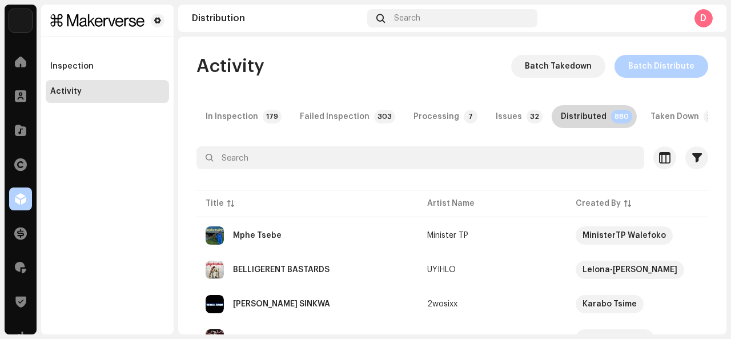
click at [575, 116] on div "Distributed" at bounding box center [584, 116] width 46 height 23
click at [575, 117] on div "Distributed" at bounding box center [584, 116] width 46 height 23
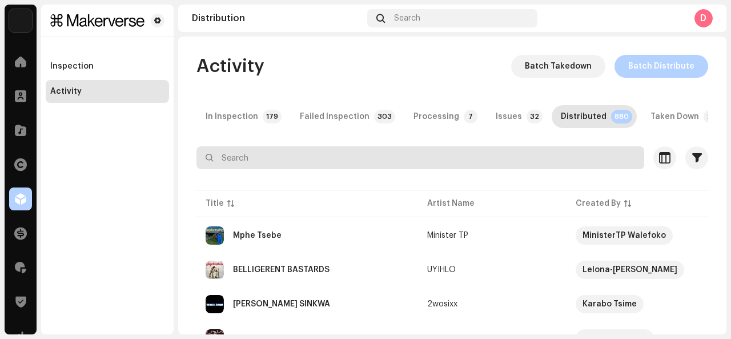
click at [520, 161] on input "text" at bounding box center [420, 157] width 448 height 23
click at [510, 169] on input "text" at bounding box center [420, 157] width 448 height 23
click at [509, 166] on input "text" at bounding box center [420, 157] width 448 height 23
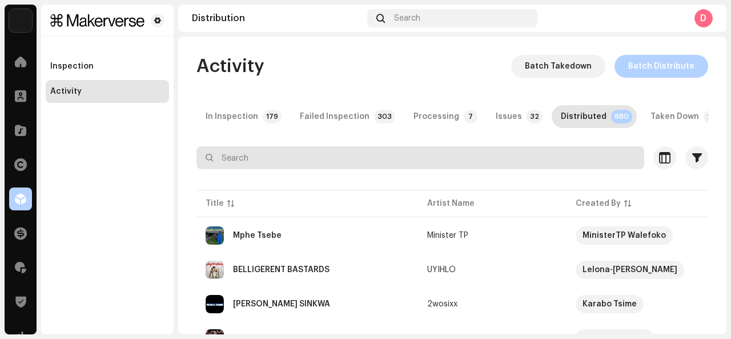
click at [509, 166] on input "text" at bounding box center [420, 157] width 448 height 23
click at [509, 166] on input "tallracks" at bounding box center [420, 157] width 448 height 23
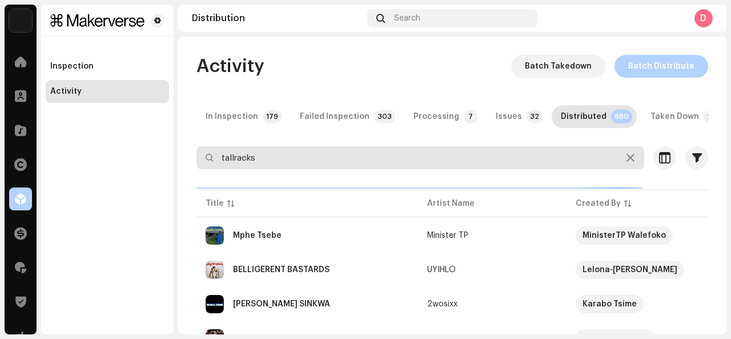
type input "tallracks"
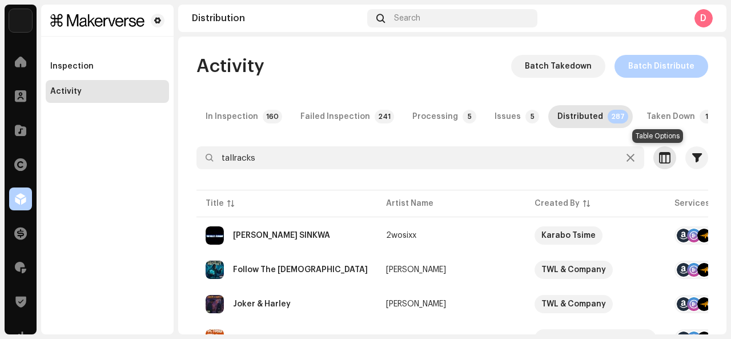
click at [661, 160] on span "button" at bounding box center [664, 157] width 11 height 9
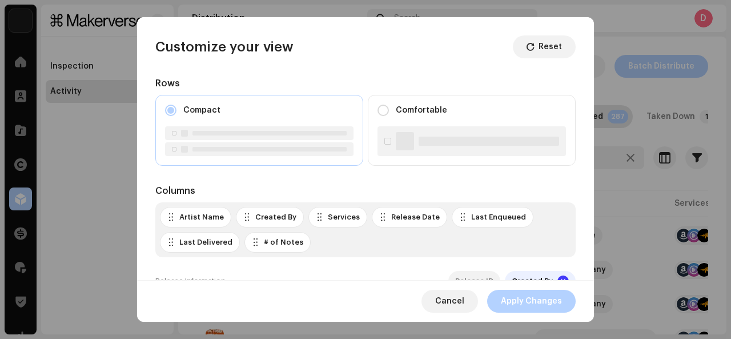
click at [220, 238] on div "Last Delivered" at bounding box center [205, 242] width 53 height 9
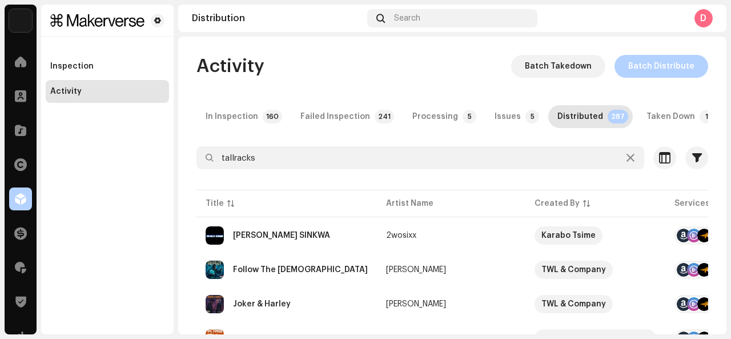
click at [701, 235] on div "Customize your view Reset Rows Compact Comfortable Columns Artist Name Created …" at bounding box center [365, 169] width 731 height 339
click at [685, 151] on button "button" at bounding box center [696, 157] width 23 height 23
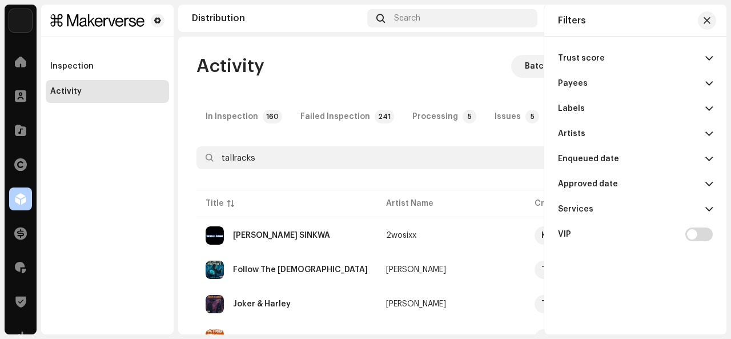
click at [658, 186] on p-accordion-header "Approved date" at bounding box center [635, 183] width 155 height 25
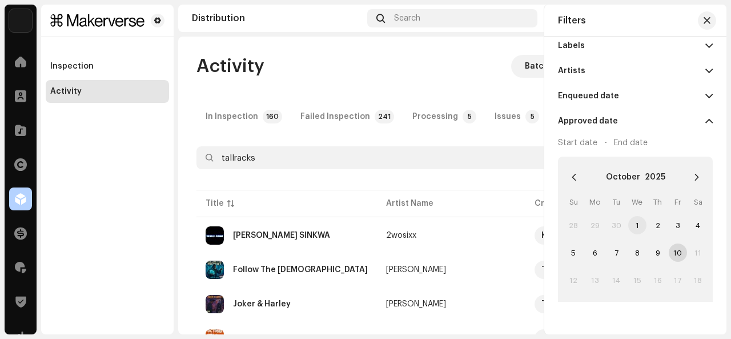
scroll to position [99, 0]
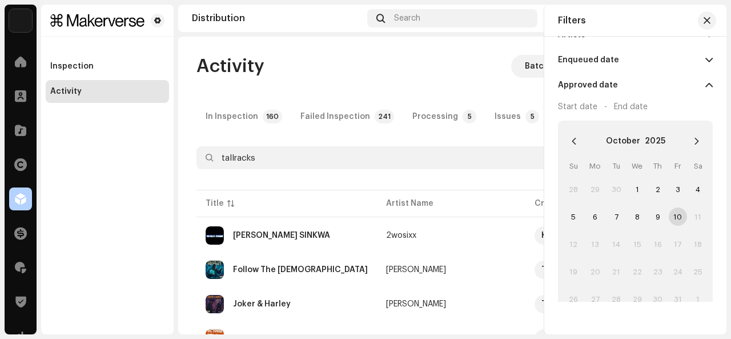
click at [676, 212] on span "10" at bounding box center [678, 216] width 18 height 18
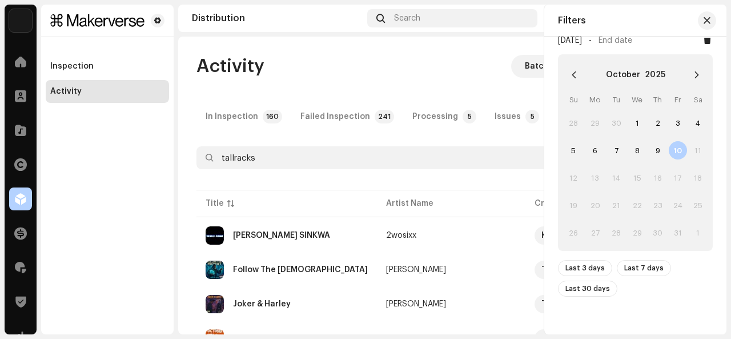
scroll to position [228, 0]
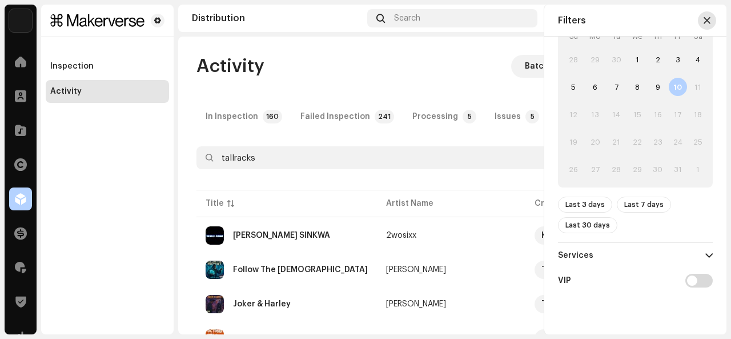
click at [707, 20] on span "button" at bounding box center [707, 20] width 7 height 9
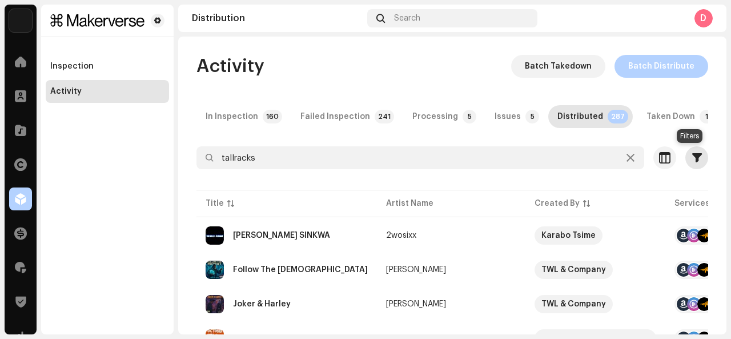
click at [692, 158] on span "button" at bounding box center [697, 157] width 10 height 9
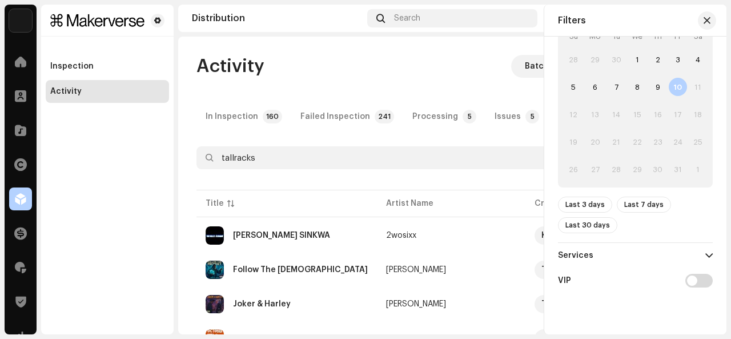
click at [676, 85] on span "10" at bounding box center [678, 87] width 18 height 18
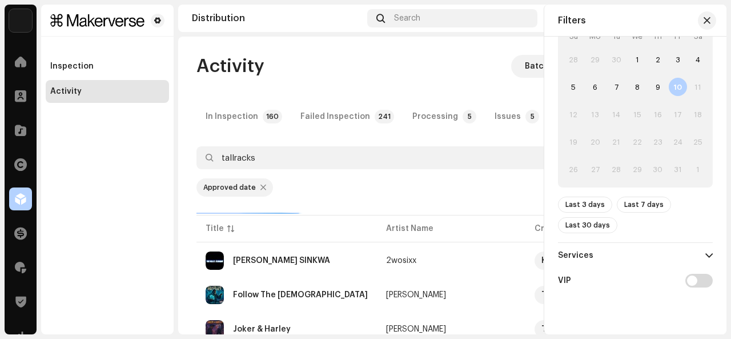
click at [676, 85] on span "10" at bounding box center [678, 87] width 18 height 18
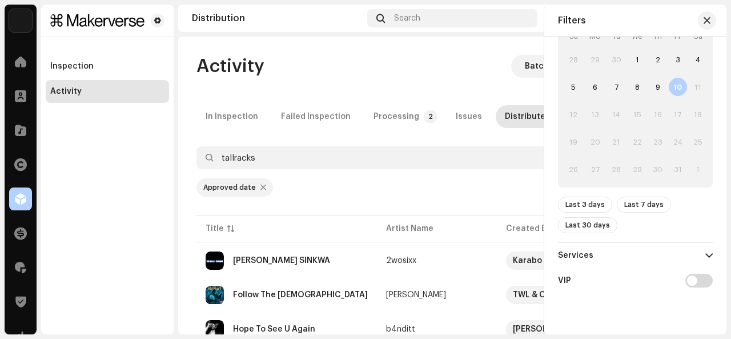
click at [427, 182] on div "Approved date" at bounding box center [452, 187] width 512 height 18
click at [709, 26] on button "button" at bounding box center [707, 20] width 18 height 18
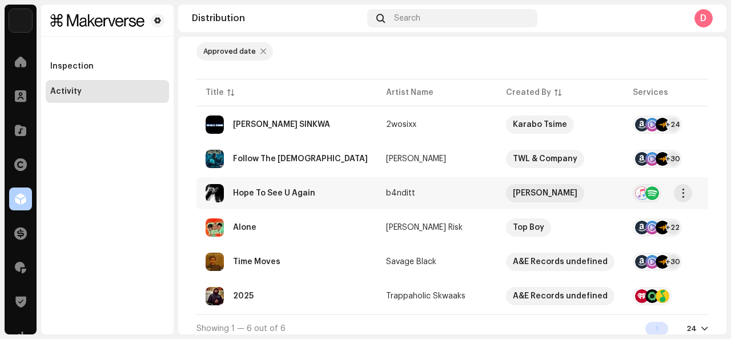
scroll to position [147, 0]
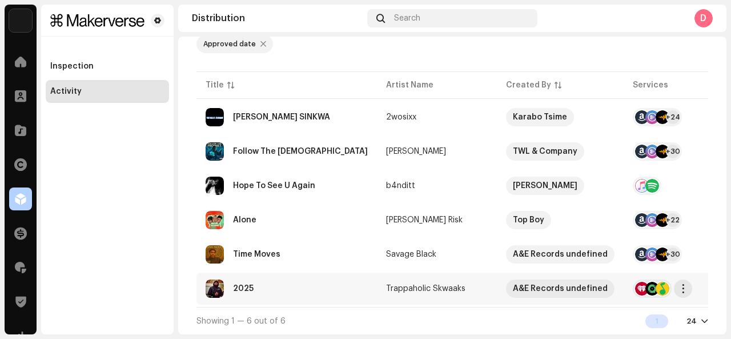
click at [304, 291] on div "2025" at bounding box center [287, 288] width 162 height 18
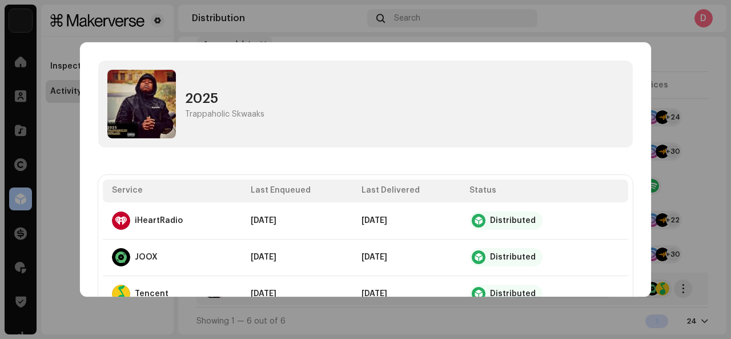
scroll to position [38, 0]
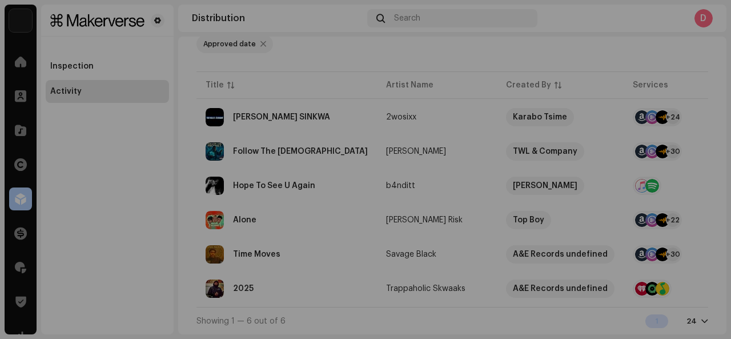
click at [680, 138] on div "2025 Trappaholic Skwaaks Service Last Enqueued Last Delivered Status iHeartRadi…" at bounding box center [365, 169] width 731 height 339
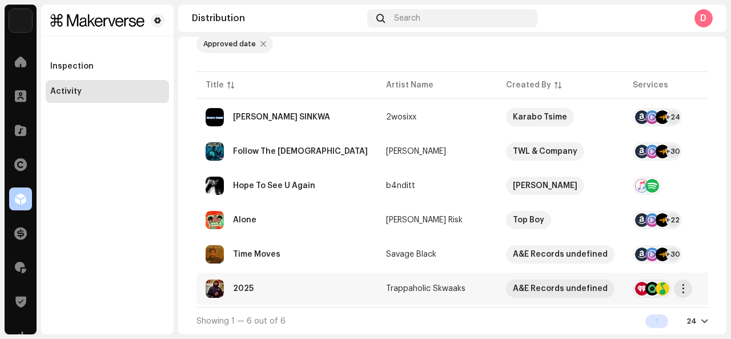
click at [240, 284] on div "2025" at bounding box center [243, 288] width 21 height 8
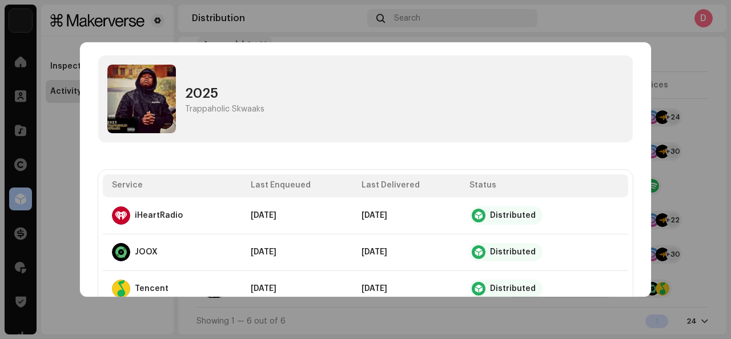
scroll to position [0, 0]
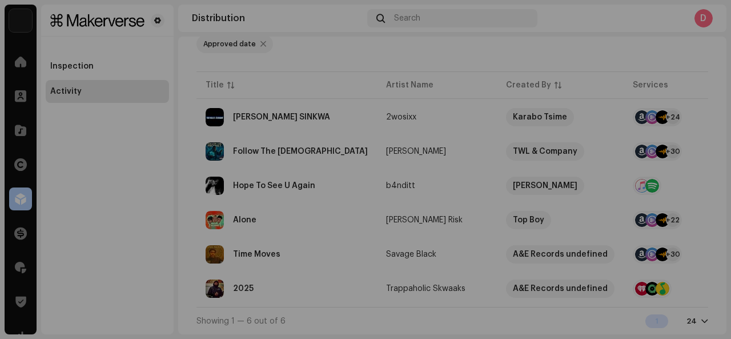
click at [703, 196] on div "2025 Trappaholic Skwaaks Service Last Enqueued Last Delivered Status iHeartRadi…" at bounding box center [365, 169] width 731 height 339
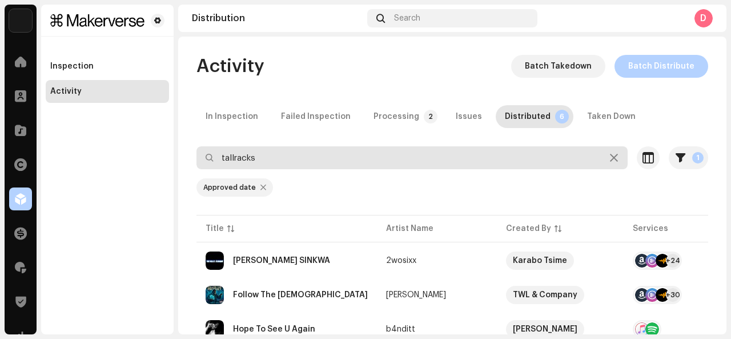
click at [307, 162] on input "tallracks" at bounding box center [411, 157] width 431 height 23
type input "Cheat Code"
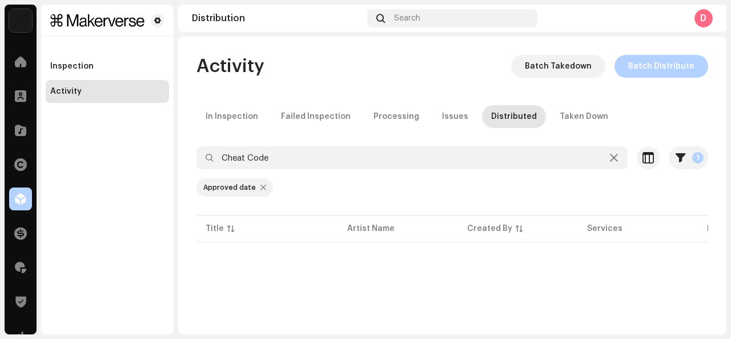
click at [260, 189] on div at bounding box center [263, 187] width 6 height 9
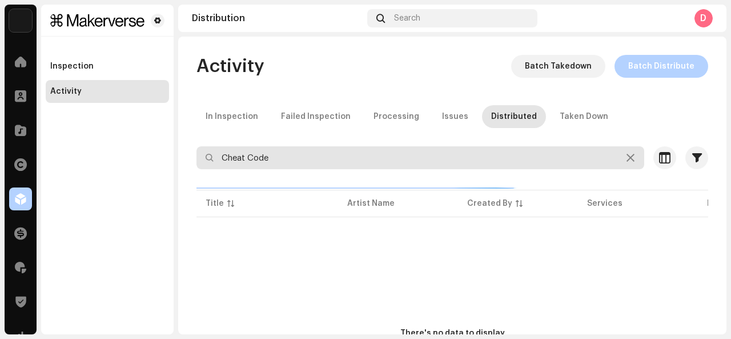
click at [285, 157] on input "Cheat Code" at bounding box center [420, 157] width 448 height 23
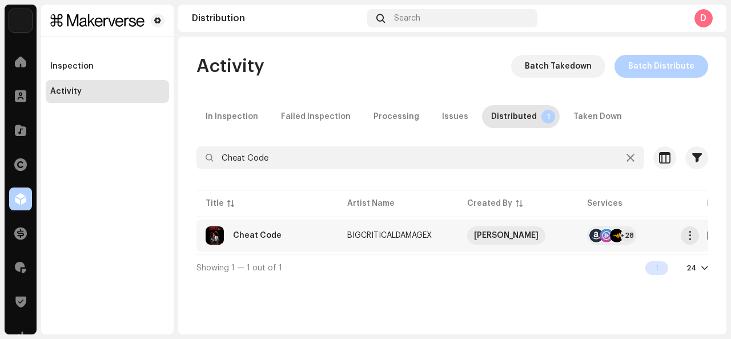
click at [282, 228] on div "Cheat Code" at bounding box center [267, 235] width 123 height 18
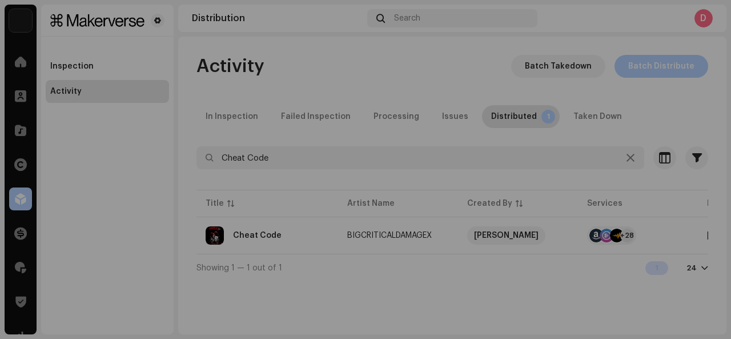
click at [683, 132] on div "Cheat Code BIGCRITICALDAMAGEX Service Last Enqueued Last Delivered Status Amazo…" at bounding box center [365, 169] width 731 height 339
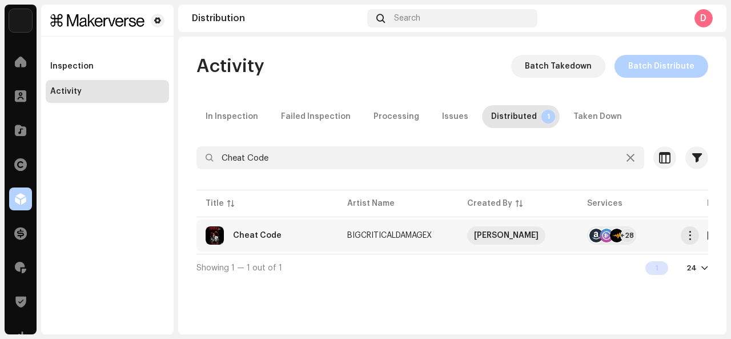
click at [623, 234] on div "+28" at bounding box center [627, 235] width 14 height 14
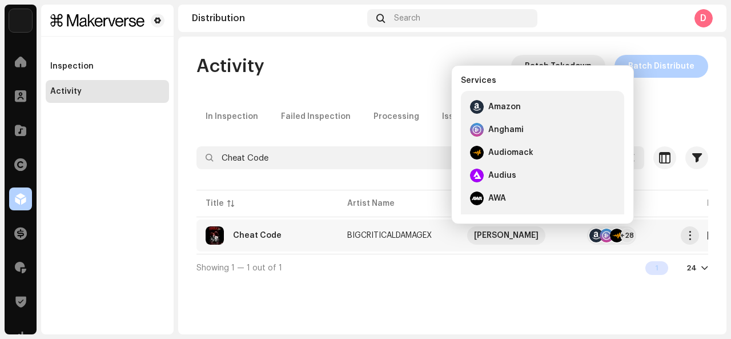
click at [284, 243] on div "Cheat Code" at bounding box center [267, 235] width 123 height 18
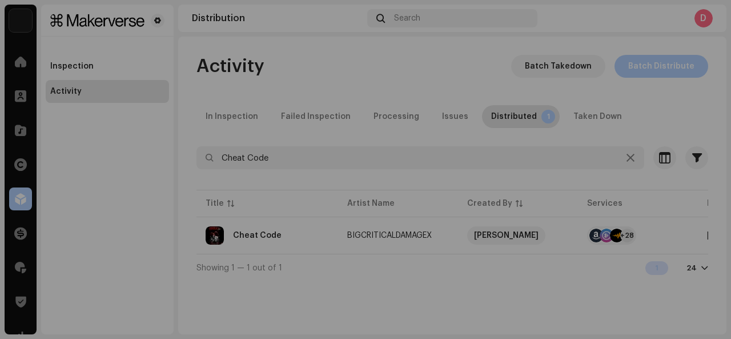
click at [692, 146] on div "Cheat Code BIGCRITICALDAMAGEX Service Last Enqueued Last Delivered Status Amazo…" at bounding box center [365, 169] width 731 height 339
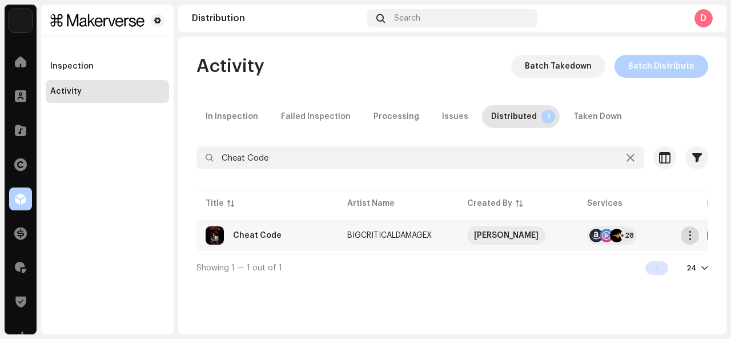
click at [696, 236] on button "button" at bounding box center [690, 235] width 18 height 18
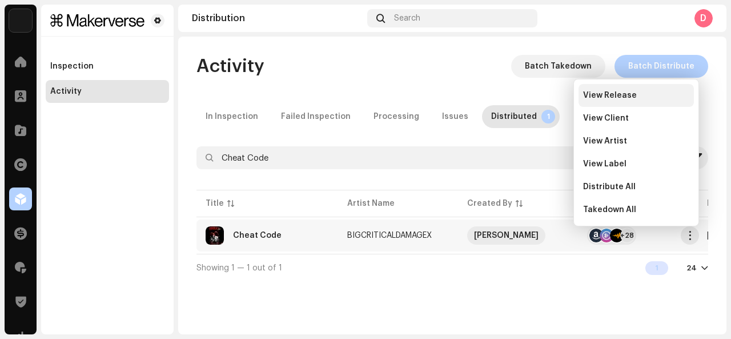
click at [628, 98] on span "View Release" at bounding box center [610, 95] width 54 height 9
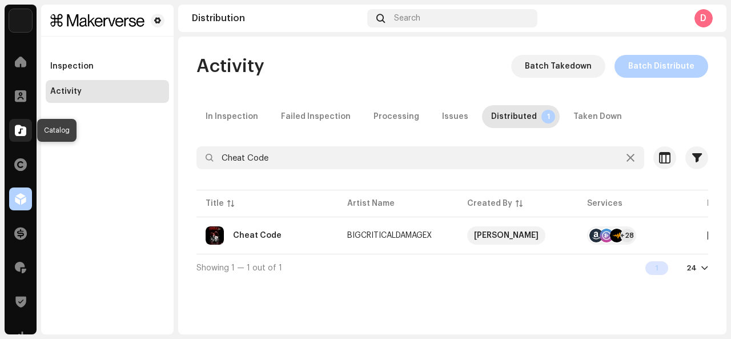
click at [22, 134] on span at bounding box center [20, 130] width 11 height 9
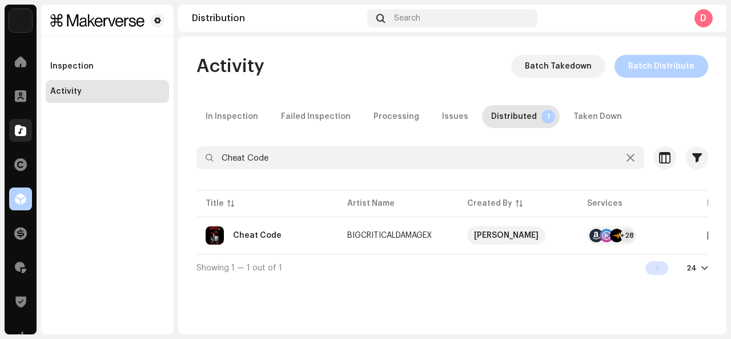
click at [22, 134] on span at bounding box center [20, 130] width 11 height 9
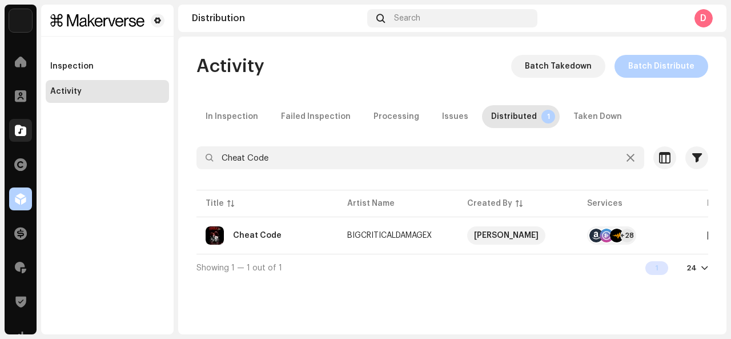
click at [22, 134] on span at bounding box center [20, 130] width 11 height 9
click at [287, 238] on div "Cheat Code" at bounding box center [267, 235] width 123 height 18
click at [459, 18] on div "Cheat Code BIGCRITICALDAMAGEX Service Last Enqueued Last Delivered Status Amazo…" at bounding box center [365, 169] width 731 height 339
click at [276, 235] on div "Cheat Code" at bounding box center [257, 235] width 49 height 8
click at [452, 26] on div "Cheat Code BIGCRITICALDAMAGEX Service Last Enqueued Last Delivered Status Amazo…" at bounding box center [365, 169] width 731 height 339
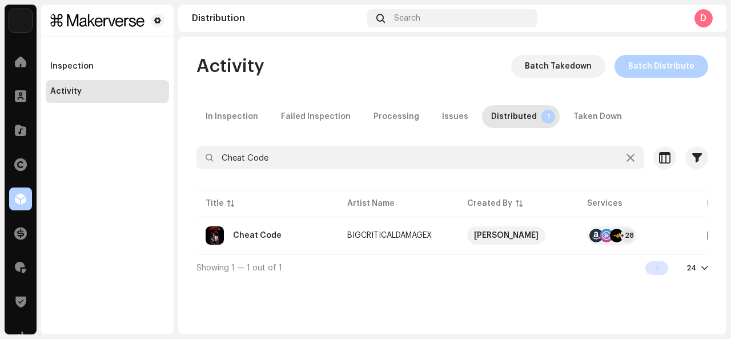
click at [19, 116] on div "Catalog" at bounding box center [21, 130] width 32 height 32
click at [20, 128] on span at bounding box center [20, 130] width 11 height 9
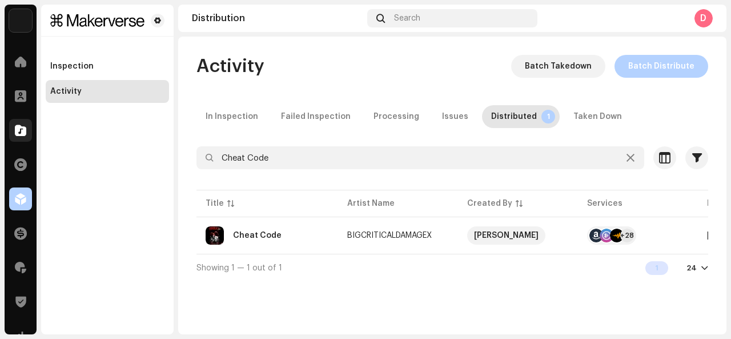
click at [20, 128] on span at bounding box center [20, 130] width 11 height 9
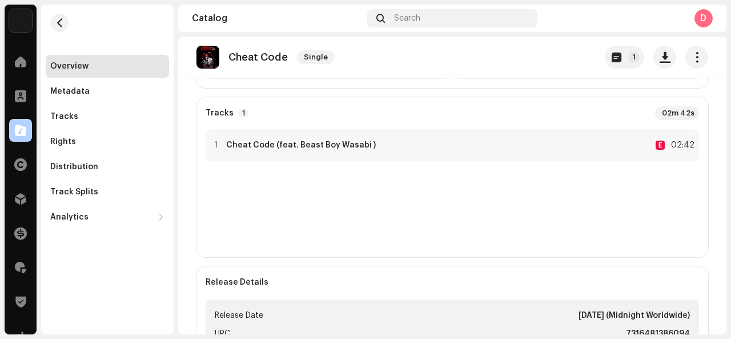
scroll to position [245, 0]
click at [529, 134] on div "1 Cheat Code (feat. Beast Boy Wasabi ) E 02:42" at bounding box center [453, 146] width 494 height 32
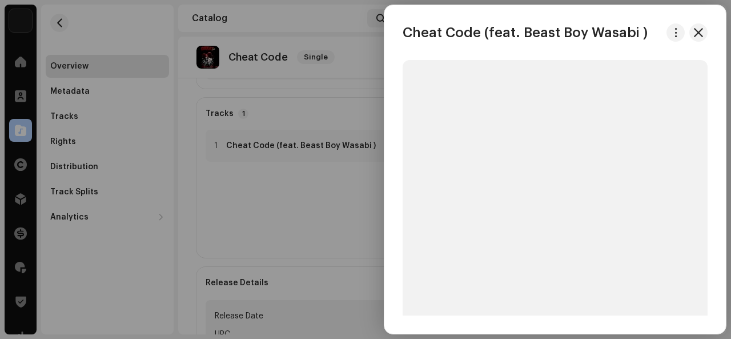
click at [362, 195] on div at bounding box center [365, 169] width 731 height 339
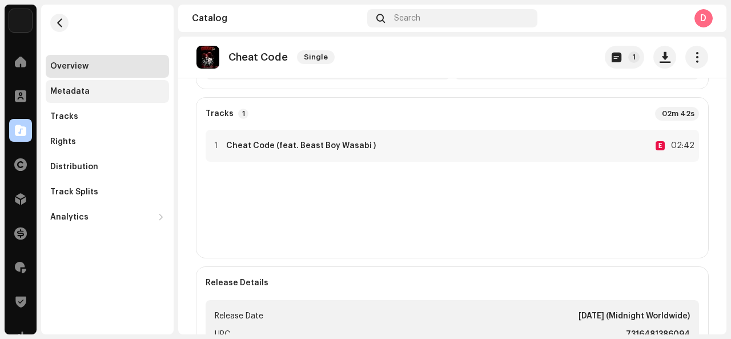
click at [125, 102] on div "Metadata" at bounding box center [107, 91] width 123 height 23
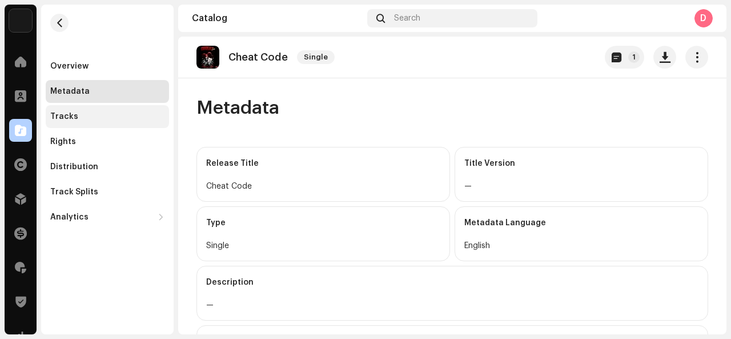
click at [78, 126] on div "Tracks" at bounding box center [107, 116] width 123 height 23
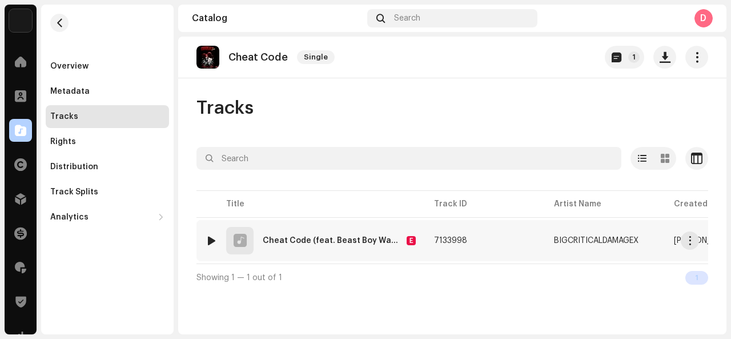
click at [287, 230] on div "1 Cheat Code (feat. Beast Boy Wasabi ) E" at bounding box center [311, 240] width 210 height 27
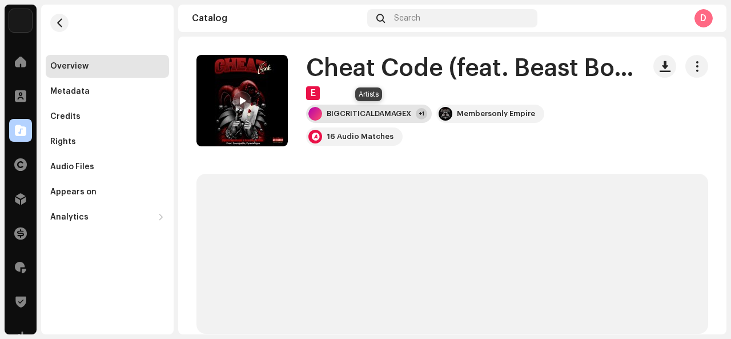
drag, startPoint x: 354, startPoint y: 116, endPoint x: 345, endPoint y: 112, distance: 9.5
click at [345, 112] on div "BIGCRITICALDAMAGEX" at bounding box center [369, 113] width 85 height 9
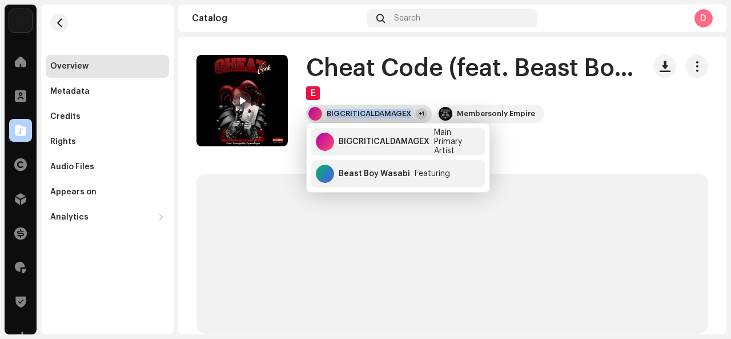
click at [345, 112] on div "BIGCRITICALDAMAGEX" at bounding box center [369, 113] width 85 height 9
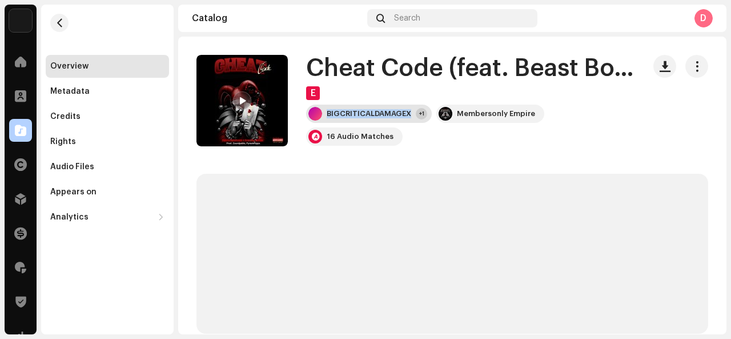
click at [345, 112] on div "BIGCRITICALDAMAGEX" at bounding box center [369, 113] width 85 height 9
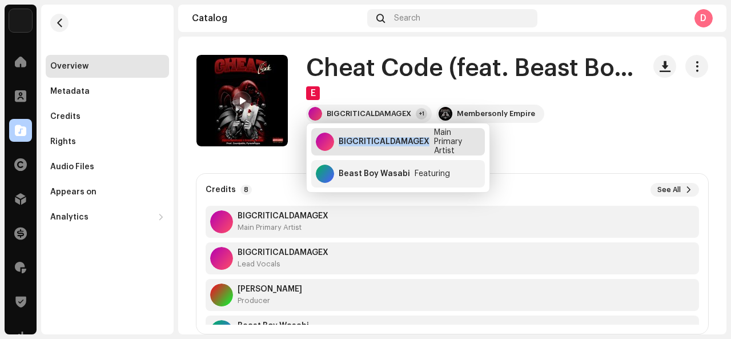
drag, startPoint x: 338, startPoint y: 141, endPoint x: 428, endPoint y: 143, distance: 90.8
click at [428, 143] on div "BIGCRITICALDAMAGEX Main Primary Artist" at bounding box center [398, 141] width 174 height 27
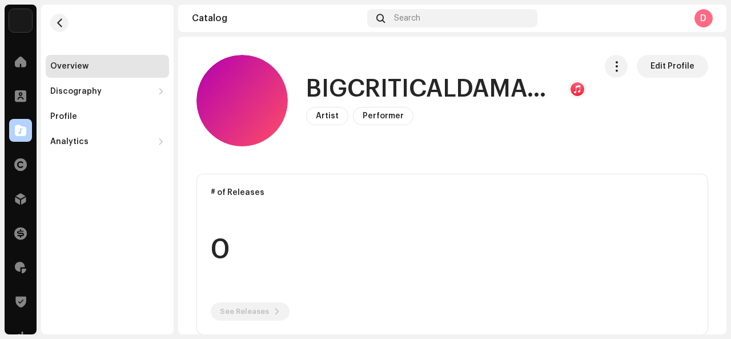
drag, startPoint x: 428, startPoint y: 143, endPoint x: 343, endPoint y: 87, distance: 102.0
click at [343, 87] on h1 "BIGCRITICALDAMAGEX" at bounding box center [432, 89] width 253 height 26
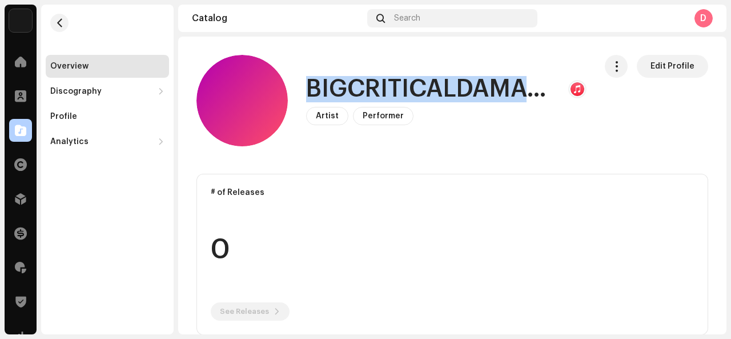
click at [343, 87] on h1 "BIGCRITICALDAMAGEX" at bounding box center [432, 89] width 253 height 26
click at [536, 97] on h1 "BIGCRITICALDAMAGEX" at bounding box center [432, 89] width 253 height 26
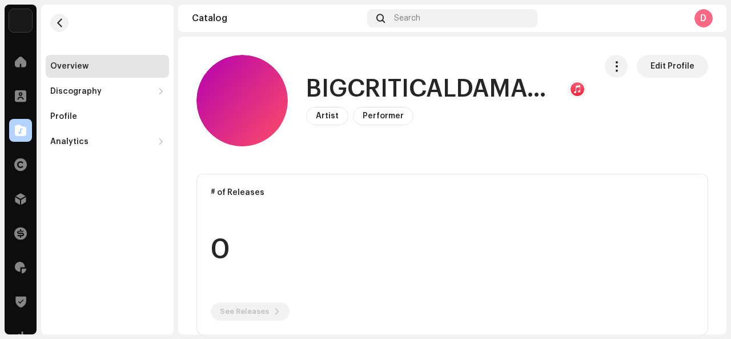
click at [525, 90] on h1 "BIGCRITICALDAMAGEX" at bounding box center [432, 89] width 253 height 26
click at [616, 66] on span "button" at bounding box center [616, 66] width 11 height 9
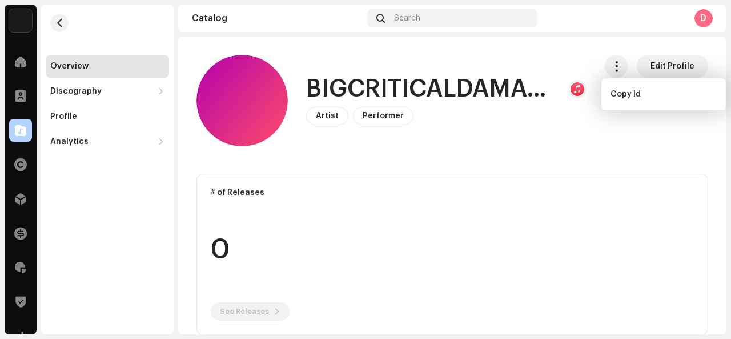
click at [554, 122] on div "Artist Performer Edit Profile" at bounding box center [446, 116] width 280 height 18
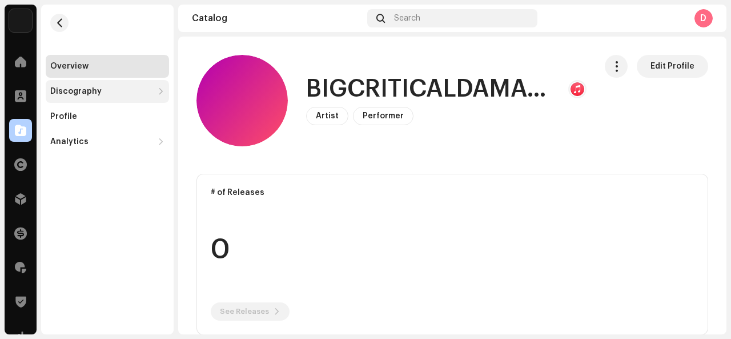
click at [114, 95] on div "Discography" at bounding box center [101, 91] width 103 height 9
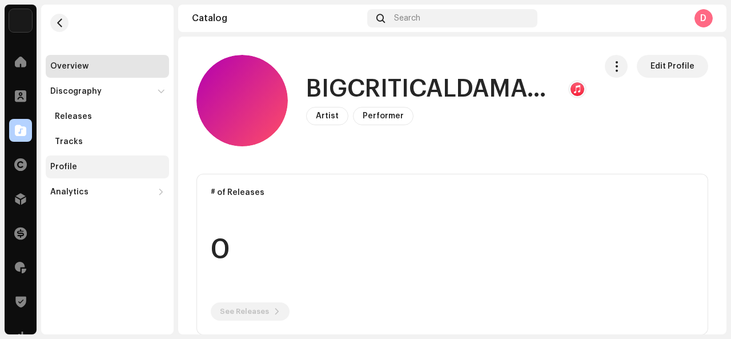
click at [85, 159] on div "Profile" at bounding box center [107, 166] width 123 height 23
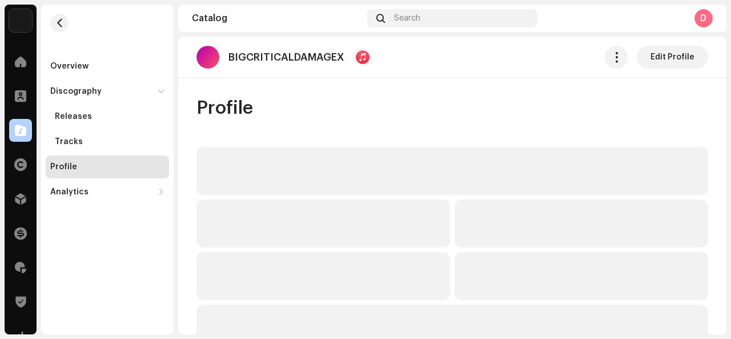
click at [224, 57] on div "BIGCRITICALDAMAGEX" at bounding box center [283, 57] width 175 height 23
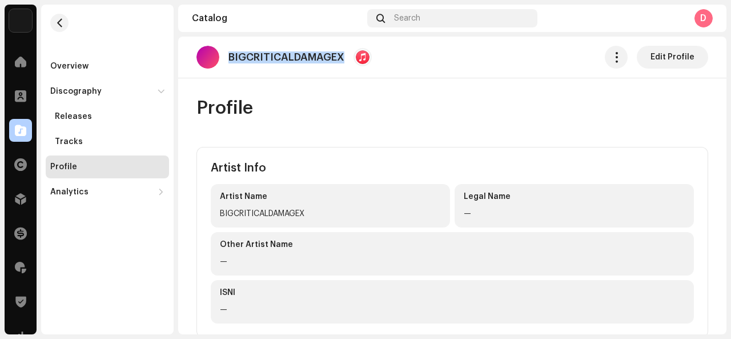
click at [224, 57] on div "BIGCRITICALDAMAGEX" at bounding box center [283, 57] width 175 height 23
copy p "BIGCRITICALDAMAGEX"
click at [358, 61] on div at bounding box center [363, 57] width 14 height 14
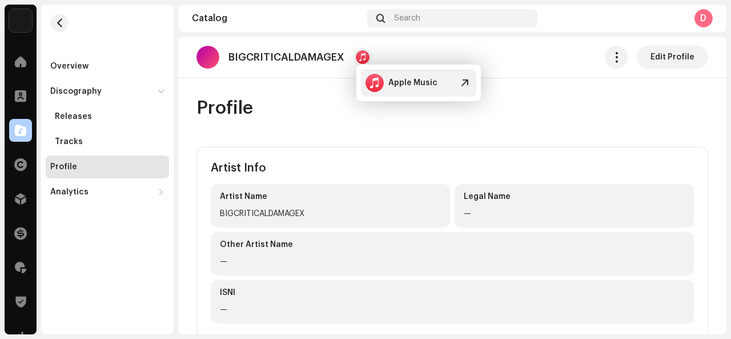
click at [374, 76] on div at bounding box center [375, 83] width 18 height 18
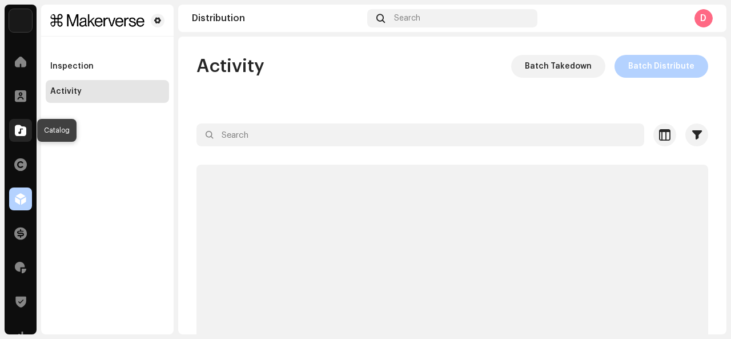
click at [19, 129] on span at bounding box center [20, 130] width 11 height 9
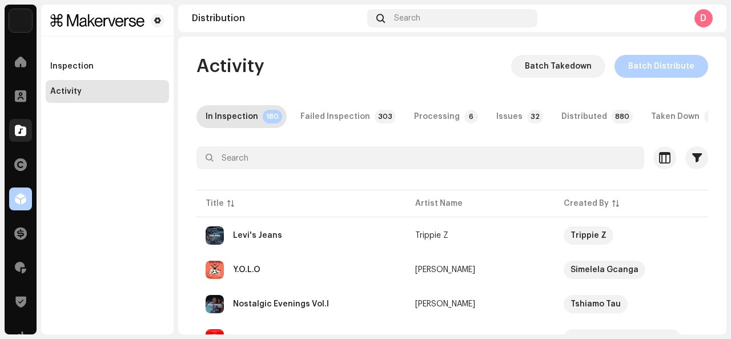
click at [20, 129] on span at bounding box center [20, 130] width 11 height 9
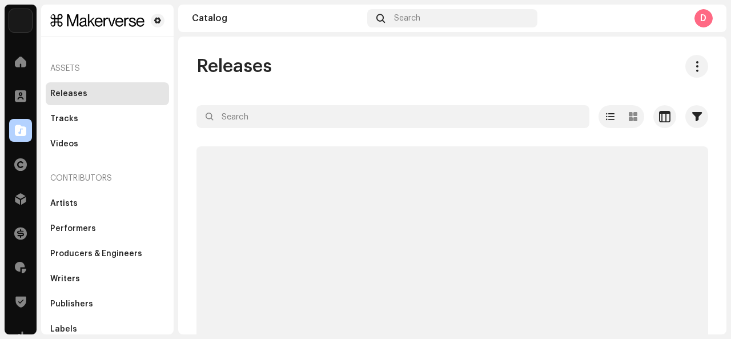
click at [20, 129] on span at bounding box center [20, 130] width 11 height 9
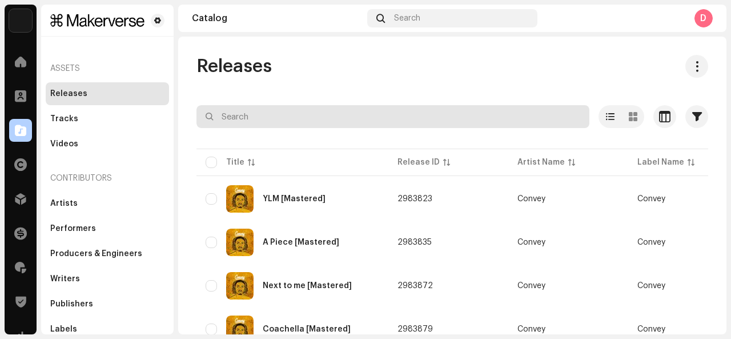
click at [242, 118] on input "text" at bounding box center [392, 116] width 393 height 23
paste input "01K72GRPYW5FRXXNHCHNPA9AJ5"
type input "01K72GRPYW5FRXXNHCHNPA9AJ5"
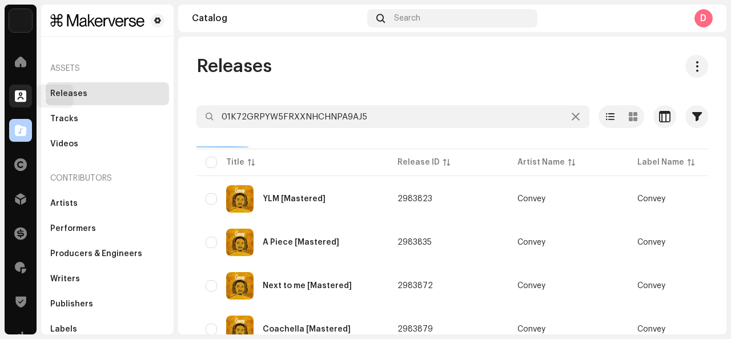
click at [24, 98] on div at bounding box center [20, 96] width 23 height 23
click at [24, 98] on span at bounding box center [20, 95] width 11 height 9
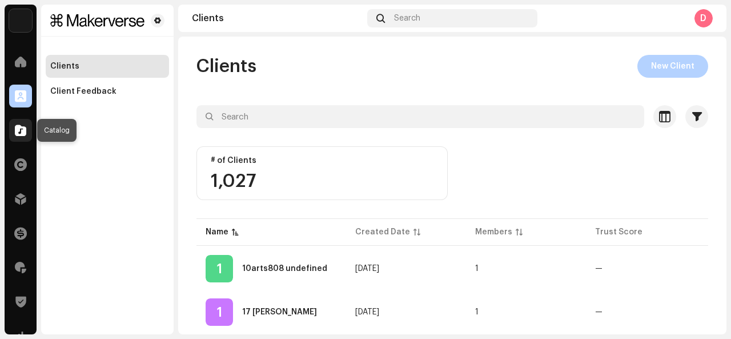
click at [17, 137] on div at bounding box center [20, 130] width 23 height 23
